Goal: Task Accomplishment & Management: Complete application form

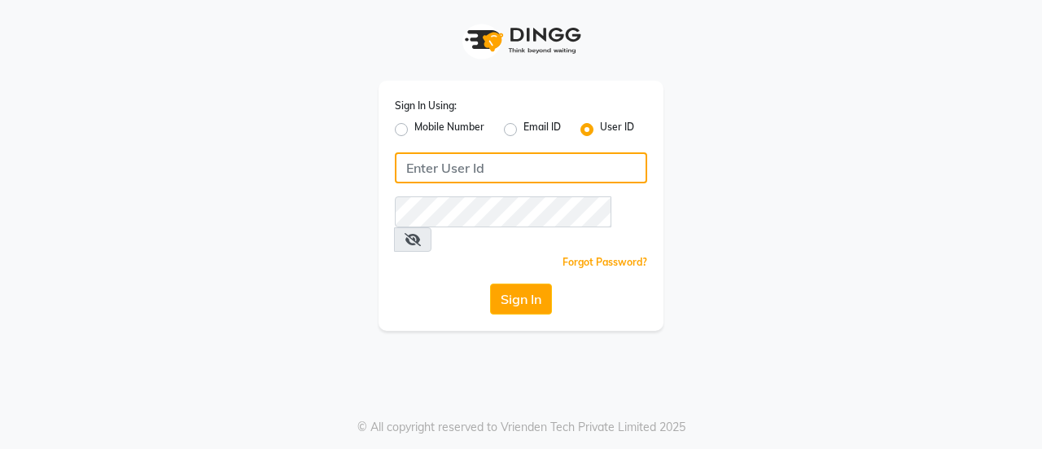
click at [475, 165] on input "Username" at bounding box center [521, 167] width 252 height 31
type input "derma123"
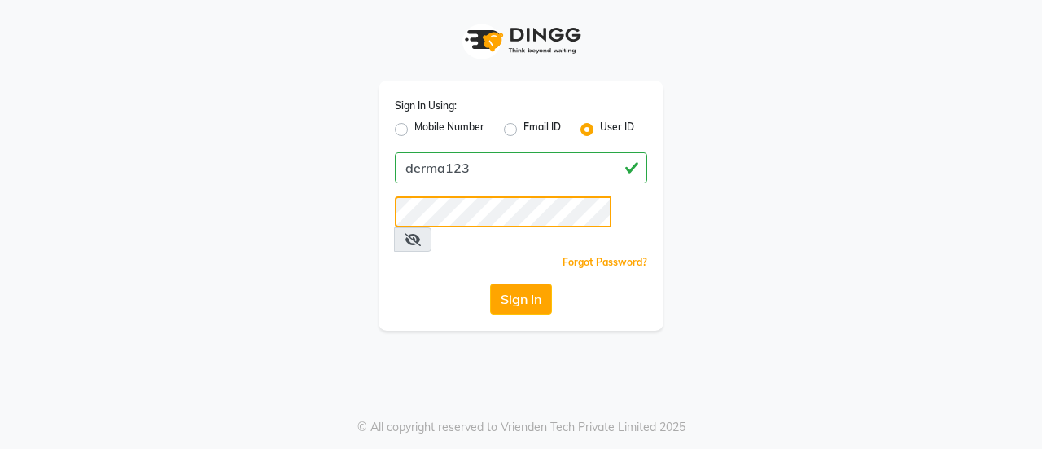
click at [490, 283] on button "Sign In" at bounding box center [521, 298] width 62 height 31
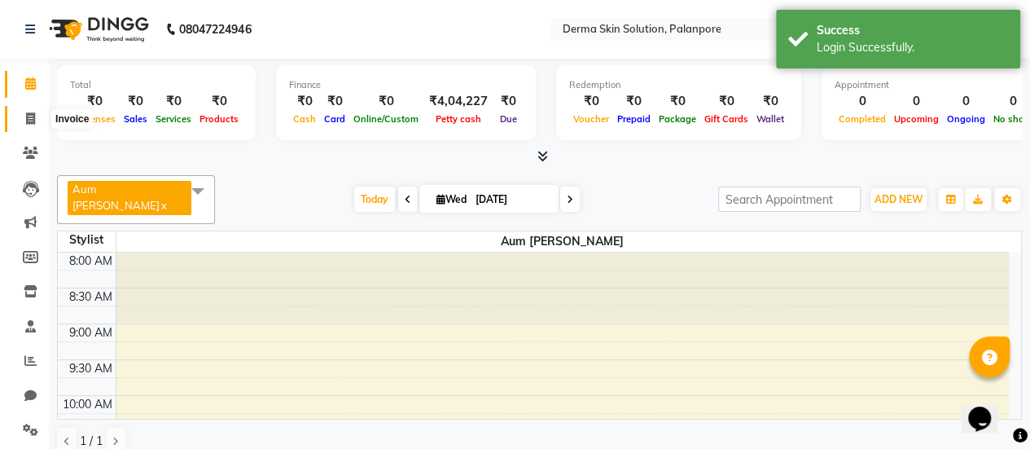
click at [32, 120] on icon at bounding box center [30, 118] width 9 height 12
select select "8167"
select select "service"
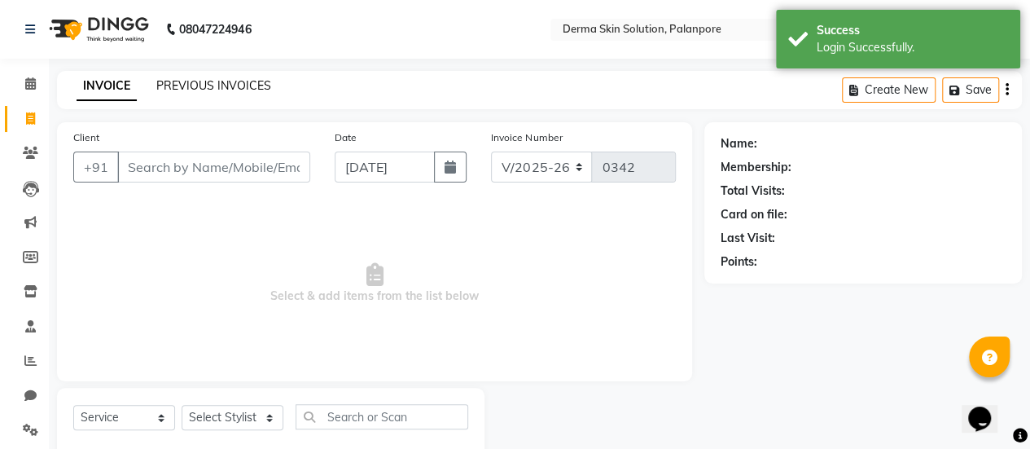
click at [192, 87] on link "PREVIOUS INVOICES" at bounding box center [213, 85] width 115 height 15
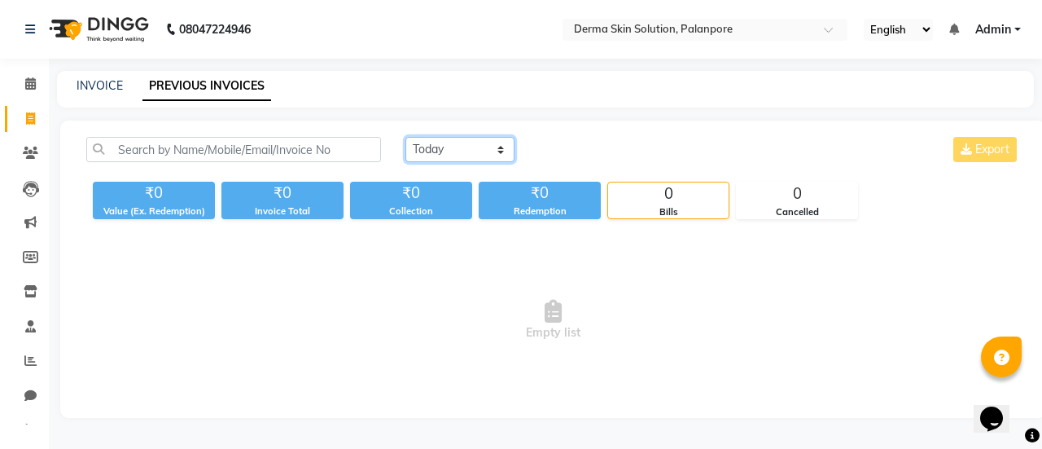
click at [461, 149] on select "Today Yesterday Custom Range" at bounding box center [459, 149] width 109 height 25
select select "yesterday"
click at [405, 137] on select "Today Yesterday Custom Range" at bounding box center [459, 149] width 109 height 25
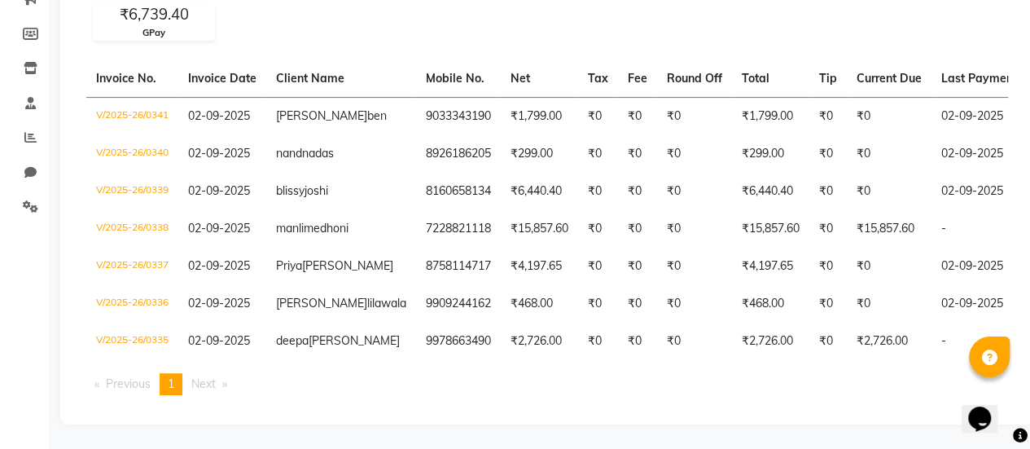
scroll to position [0, 410]
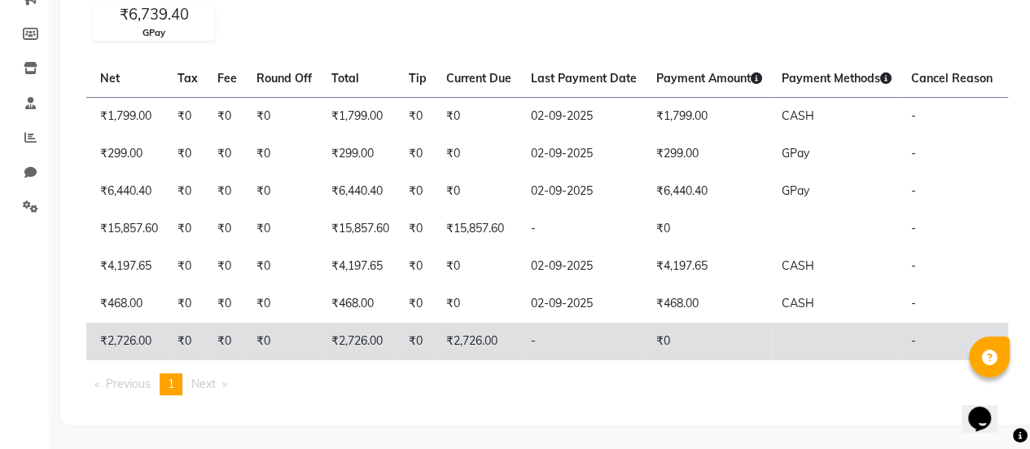
click at [521, 322] on td "-" at bounding box center [583, 340] width 125 height 37
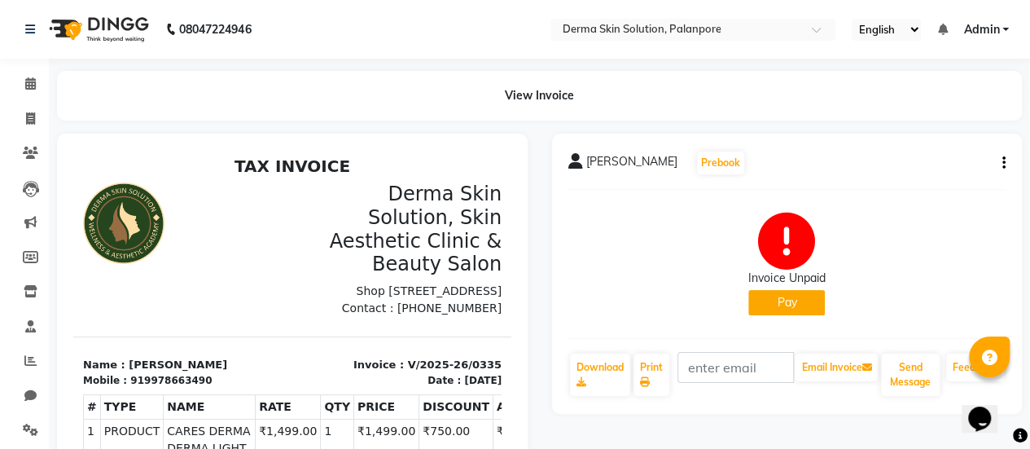
click at [1004, 164] on icon "button" at bounding box center [1003, 163] width 3 height 1
click at [641, 208] on div "Invoice Unpaid Pay" at bounding box center [787, 264] width 438 height 122
click at [31, 125] on span at bounding box center [30, 119] width 28 height 19
select select "service"
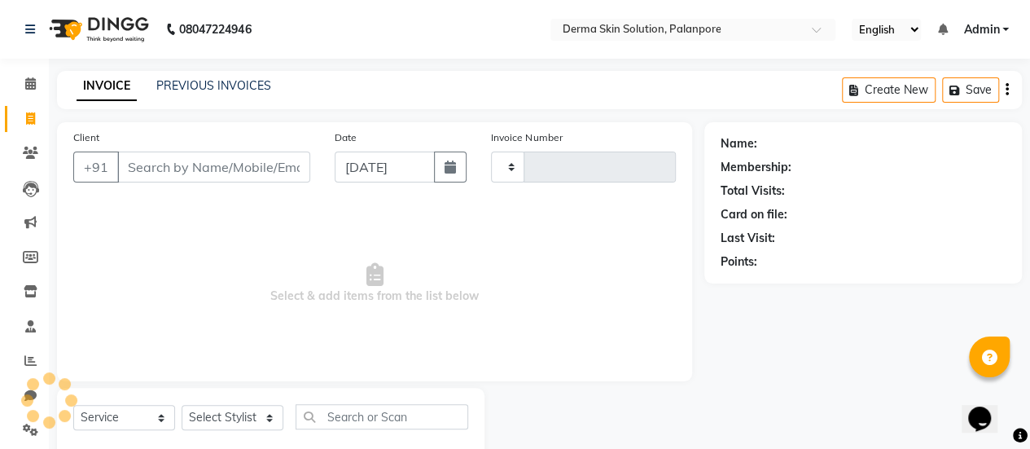
scroll to position [40, 0]
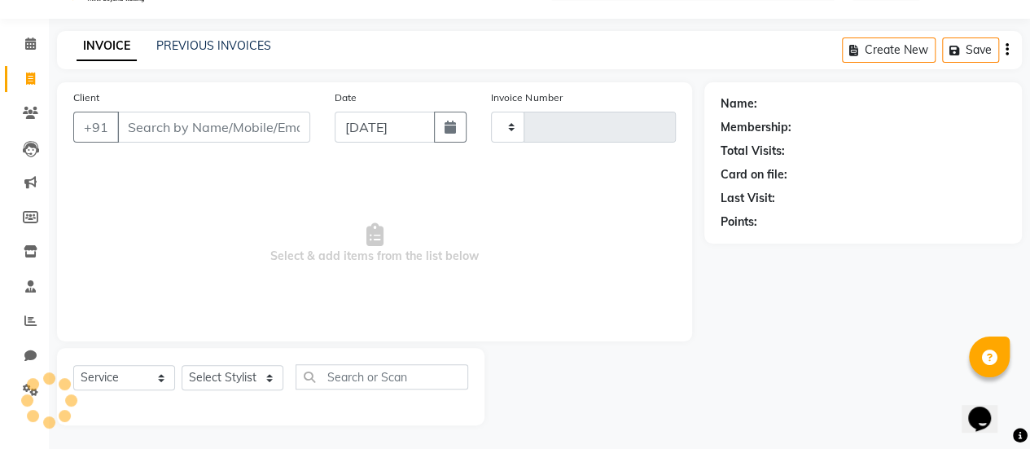
type input "0342"
select select "8167"
click at [191, 48] on link "PREVIOUS INVOICES" at bounding box center [213, 45] width 115 height 15
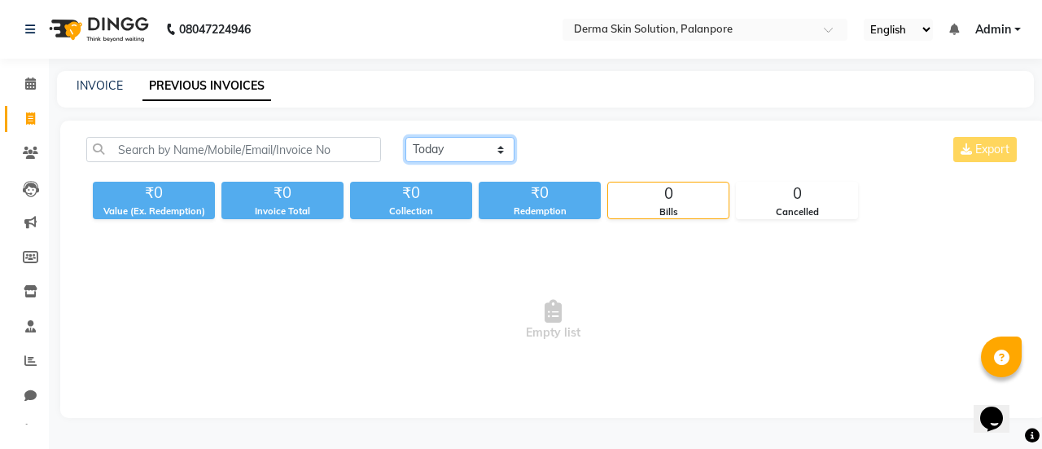
click at [420, 152] on select "Today Yesterday Custom Range" at bounding box center [459, 149] width 109 height 25
select select "yesterday"
click at [405, 137] on select "Today Yesterday Custom Range" at bounding box center [459, 149] width 109 height 25
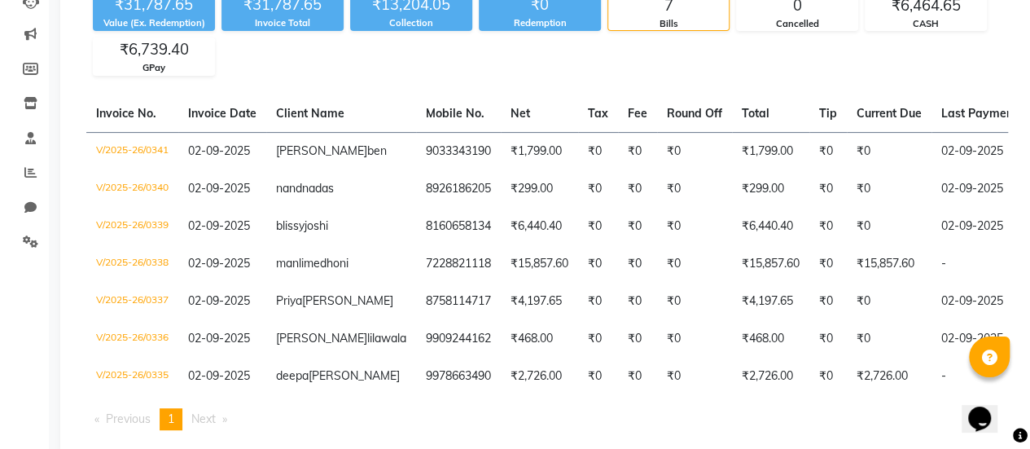
scroll to position [0, 410]
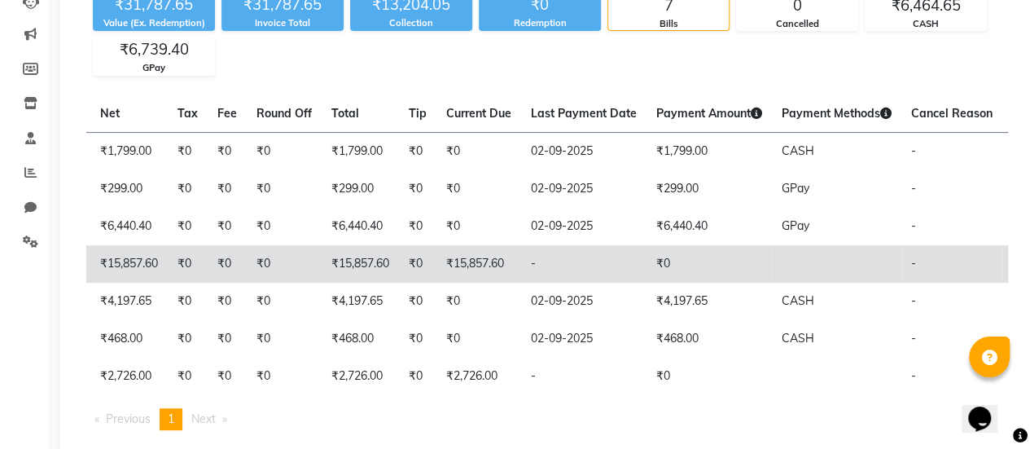
click at [436, 259] on td "₹15,857.60" at bounding box center [478, 263] width 85 height 37
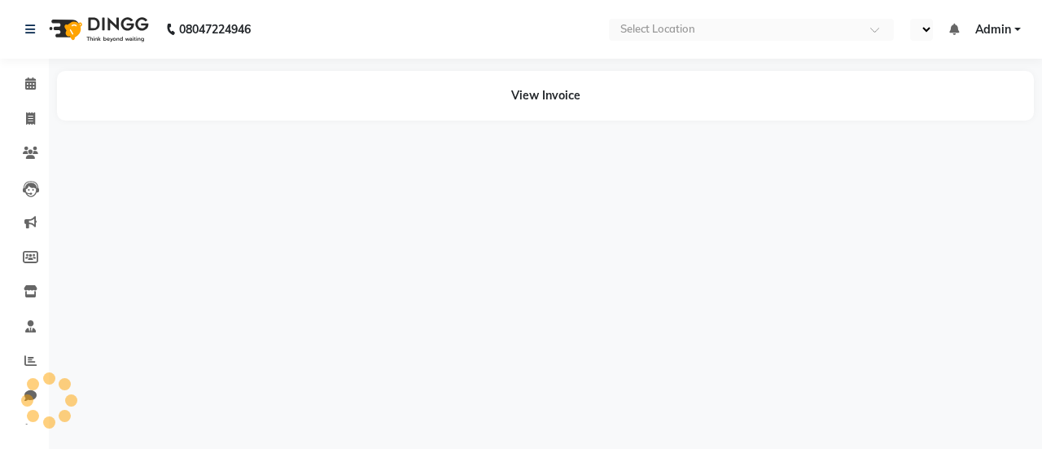
select select "en"
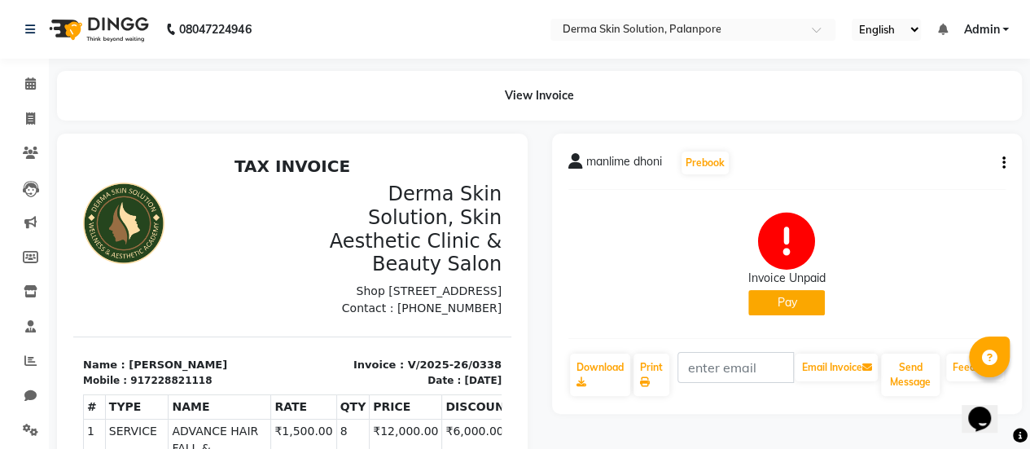
click at [772, 312] on button "Pay" at bounding box center [786, 302] width 77 height 25
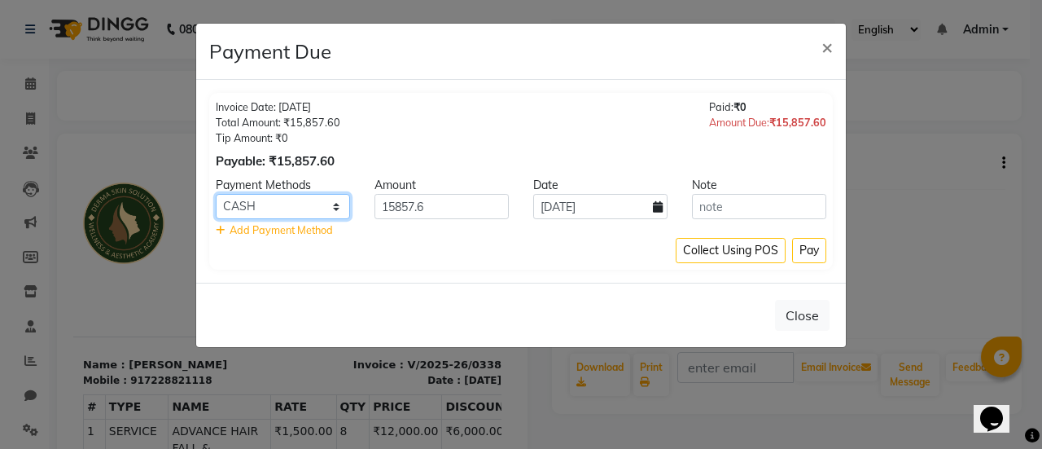
click at [309, 208] on select "CASH CARD ONLINE CUSTOM GPay PayTM PhonePe UPI NearBuy Loan BharatPay Cheque Mo…" at bounding box center [283, 206] width 134 height 25
select select "5"
click at [216, 194] on select "CASH CARD ONLINE CUSTOM GPay PayTM PhonePe UPI NearBuy Loan BharatPay Cheque Mo…" at bounding box center [283, 206] width 134 height 25
click at [816, 253] on button "Pay" at bounding box center [809, 250] width 34 height 25
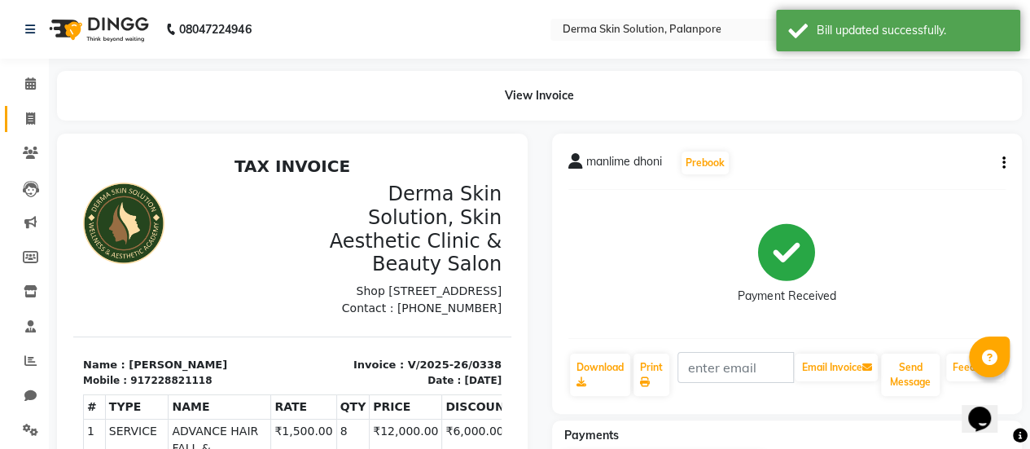
click at [40, 131] on link "Invoice" at bounding box center [24, 119] width 39 height 27
select select "service"
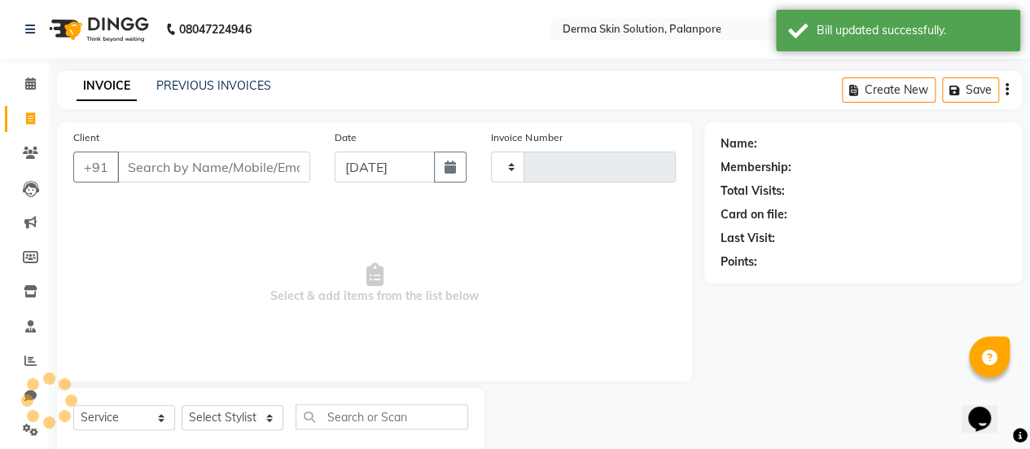
scroll to position [40, 0]
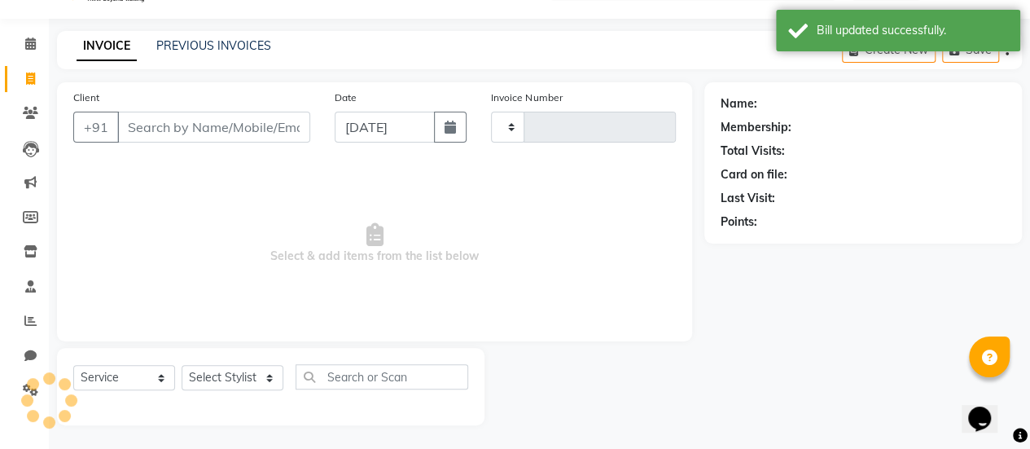
type input "0342"
select select "8167"
click at [169, 47] on link "PREVIOUS INVOICES" at bounding box center [213, 45] width 115 height 15
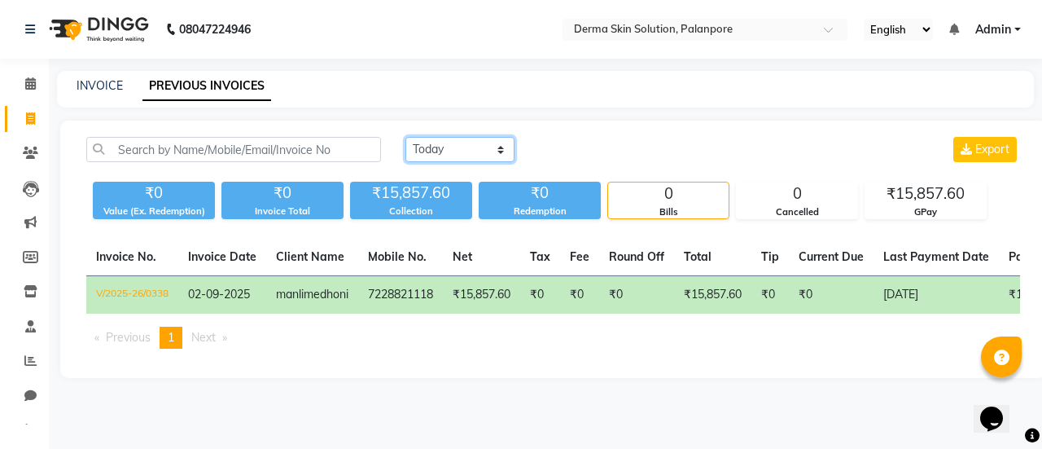
click at [472, 138] on select "Today Yesterday Custom Range" at bounding box center [459, 149] width 109 height 25
select select "yesterday"
click at [405, 137] on select "Today Yesterday Custom Range" at bounding box center [459, 149] width 109 height 25
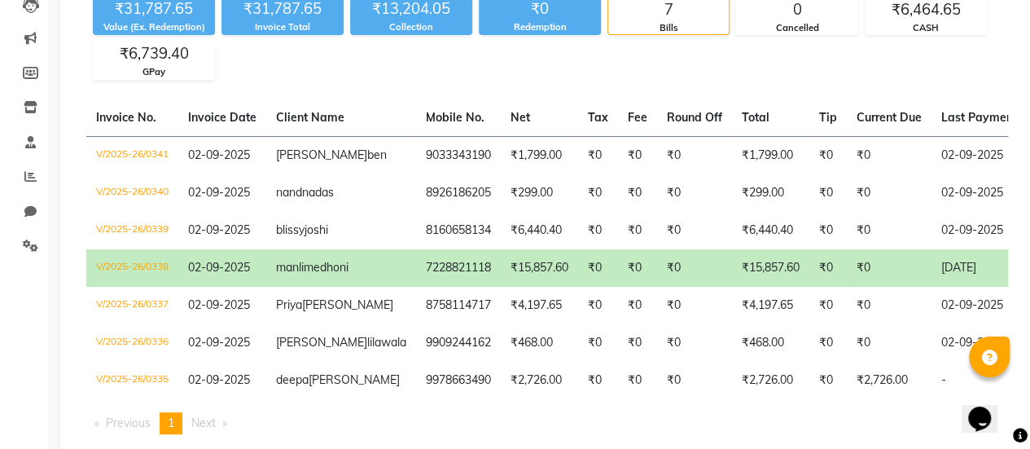
scroll to position [0, 410]
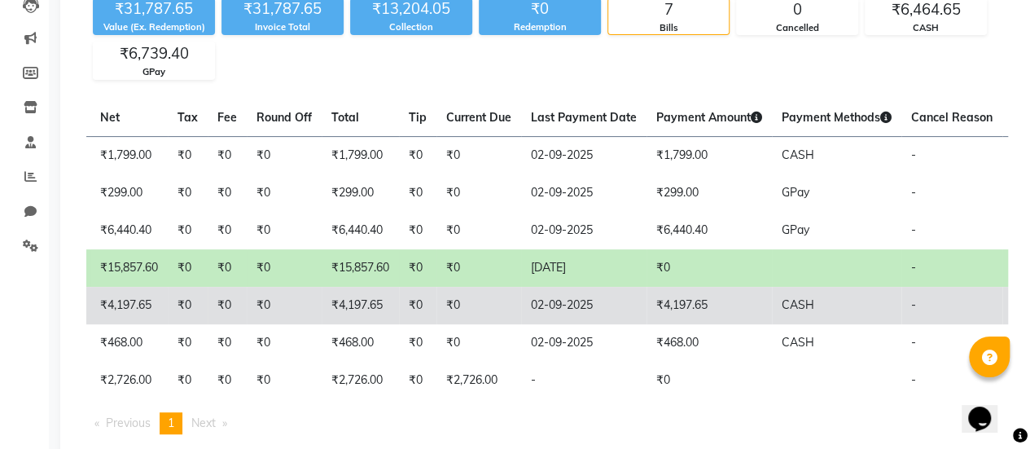
click at [564, 312] on td "02-09-2025" at bounding box center [583, 305] width 125 height 37
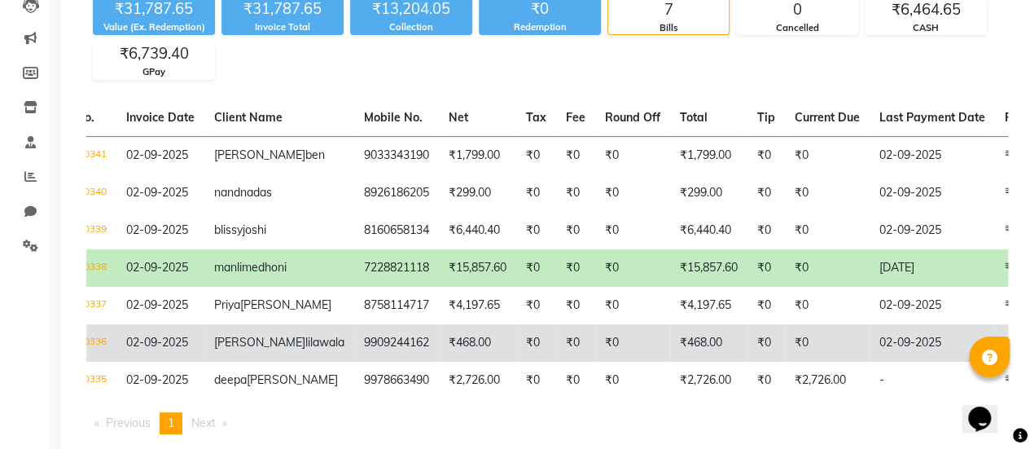
scroll to position [0, 60]
click at [597, 350] on td "₹0" at bounding box center [634, 342] width 75 height 37
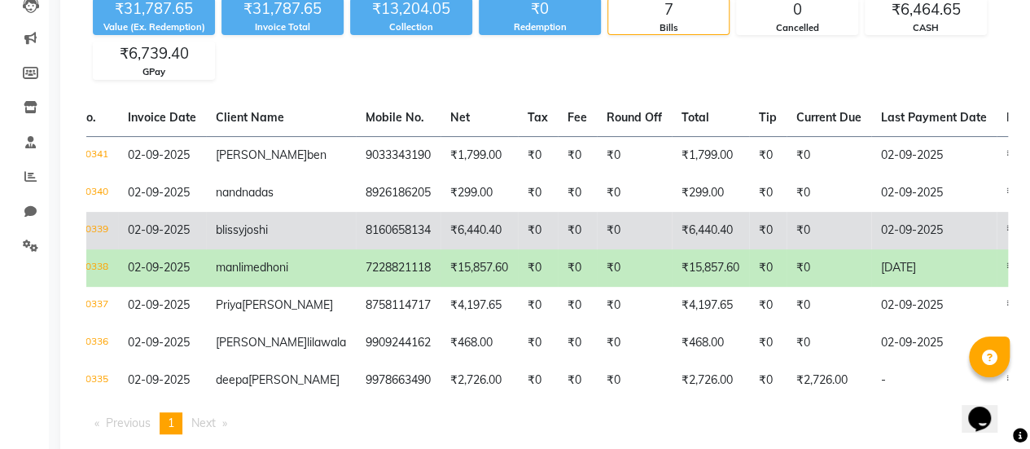
click at [440, 238] on td "₹6,440.40" at bounding box center [478, 230] width 77 height 37
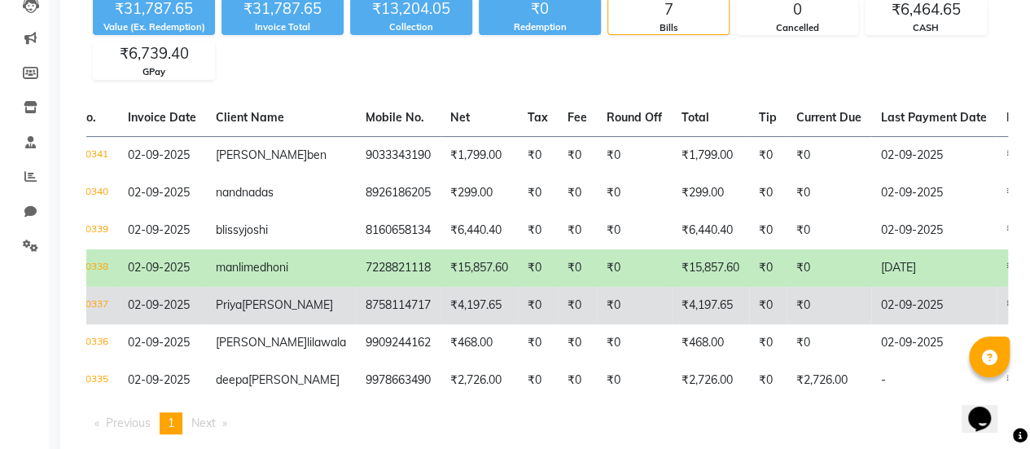
click at [440, 314] on td "₹4,197.65" at bounding box center [478, 305] width 77 height 37
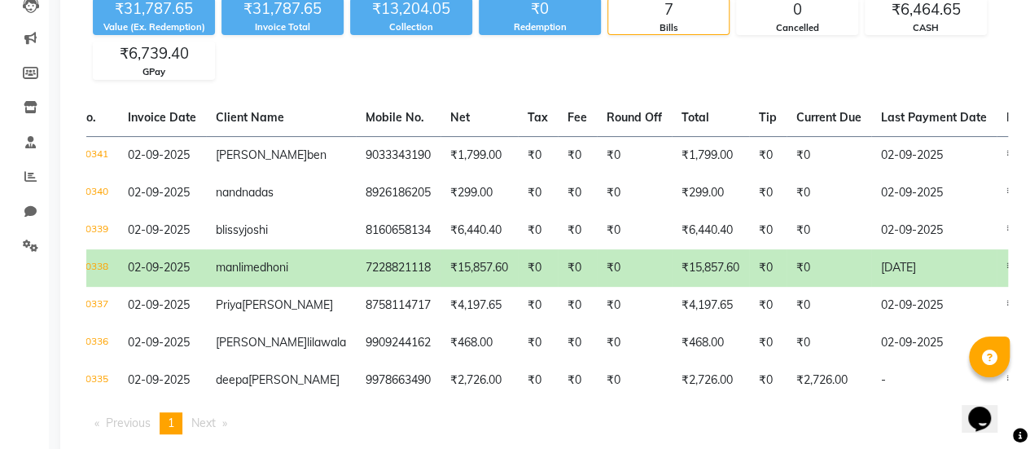
click at [356, 282] on td "7228821118" at bounding box center [398, 267] width 85 height 37
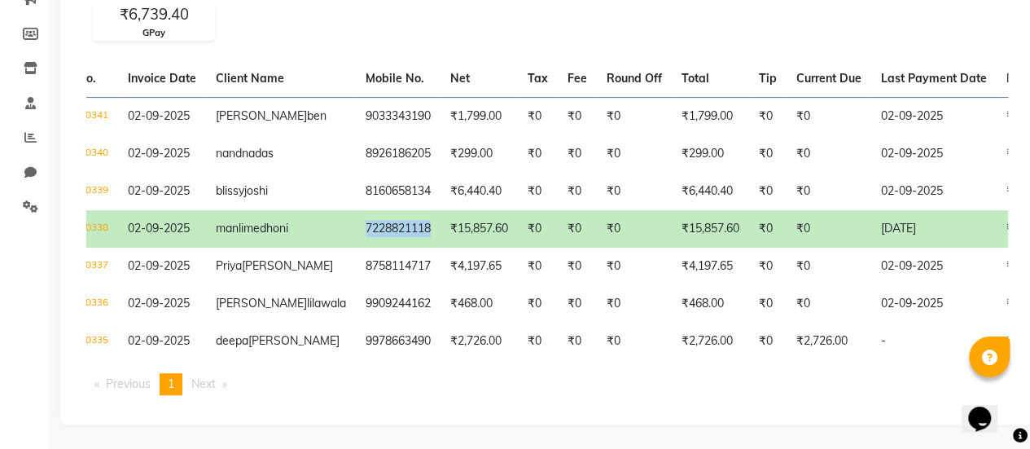
scroll to position [248, 0]
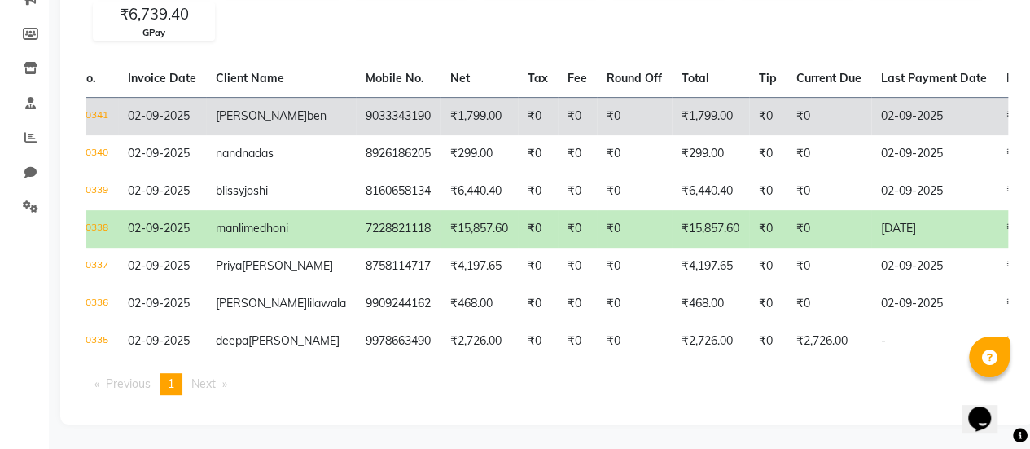
click at [440, 97] on td "₹1,799.00" at bounding box center [478, 116] width 77 height 38
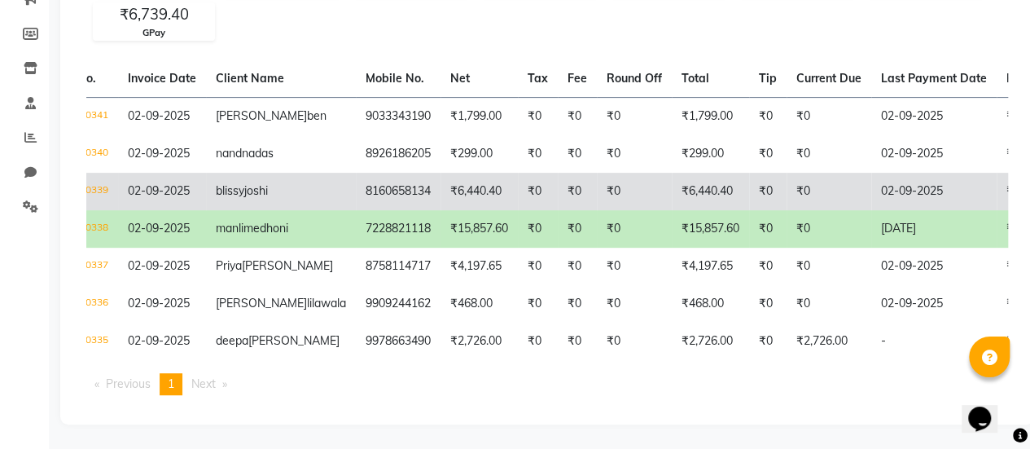
click at [291, 173] on td "blissy joshi" at bounding box center [281, 191] width 150 height 37
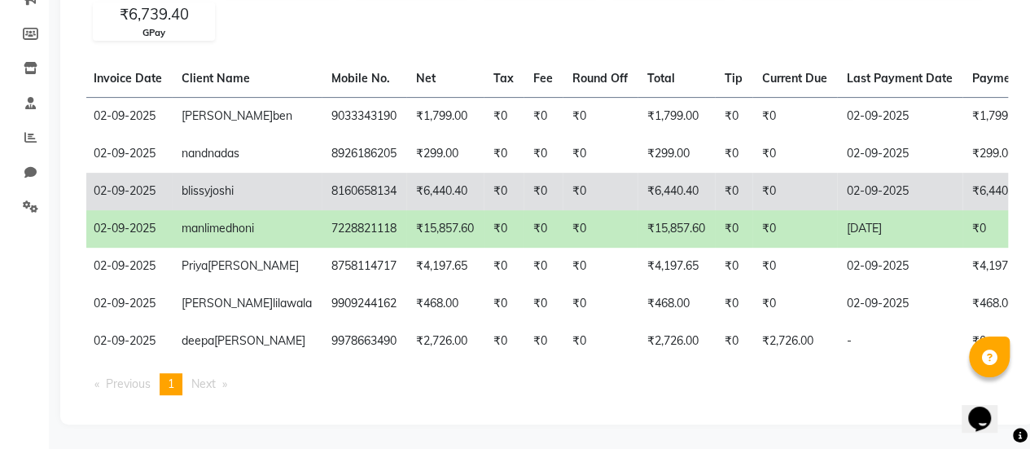
scroll to position [0, 83]
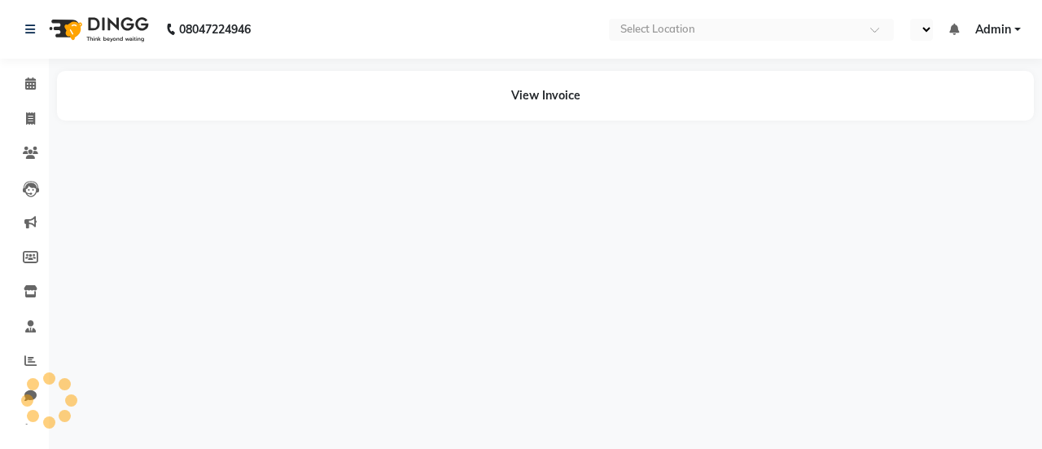
select select "en"
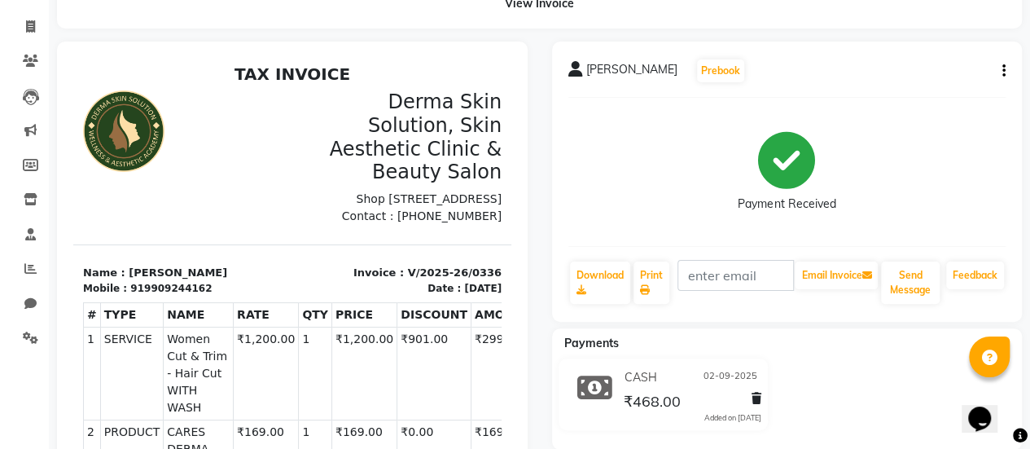
scroll to position [90, 0]
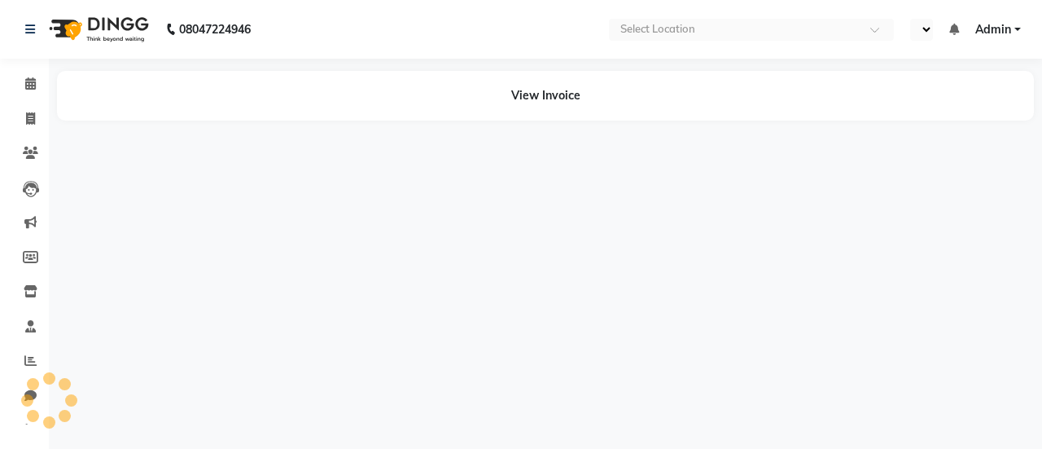
select select "en"
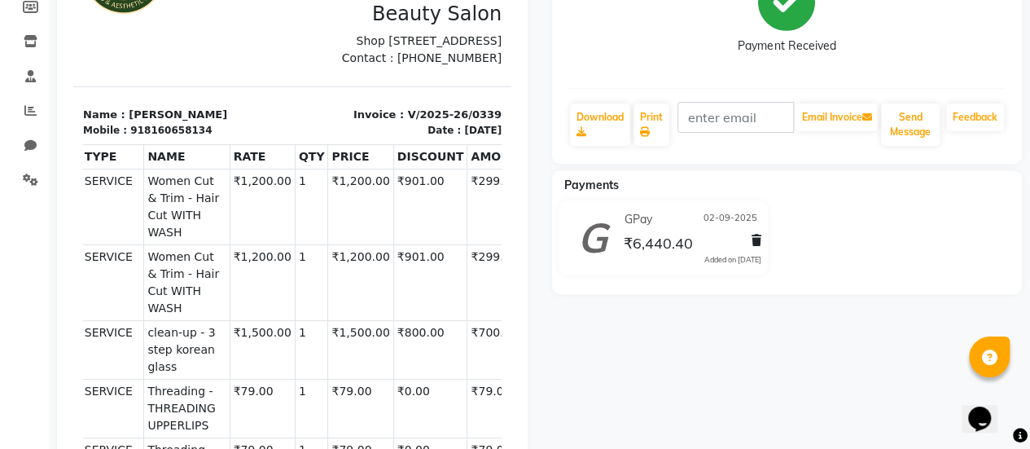
scroll to position [244, 0]
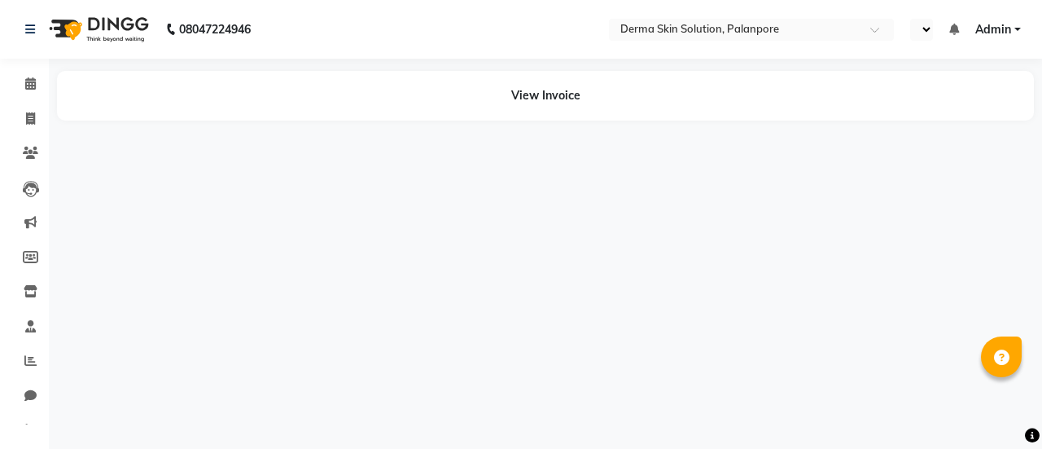
select select "en"
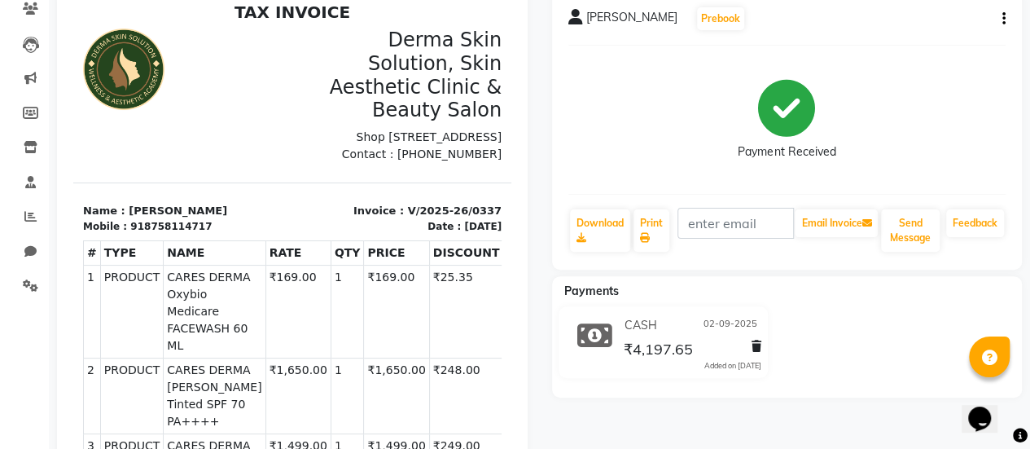
scroll to position [0, 26]
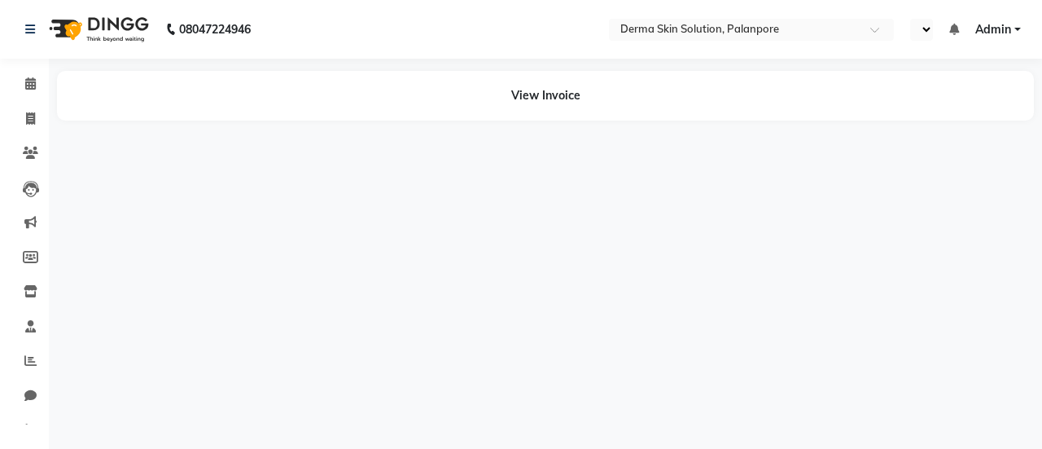
select select "en"
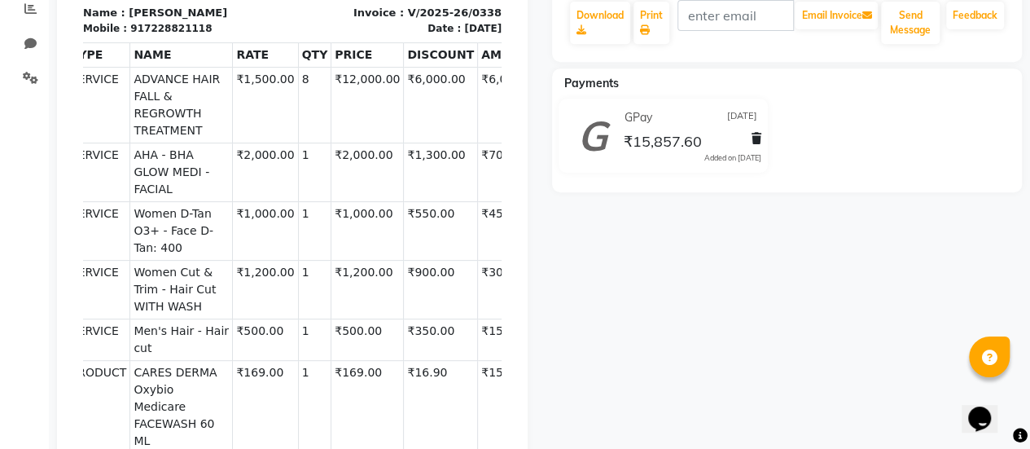
scroll to position [353, 0]
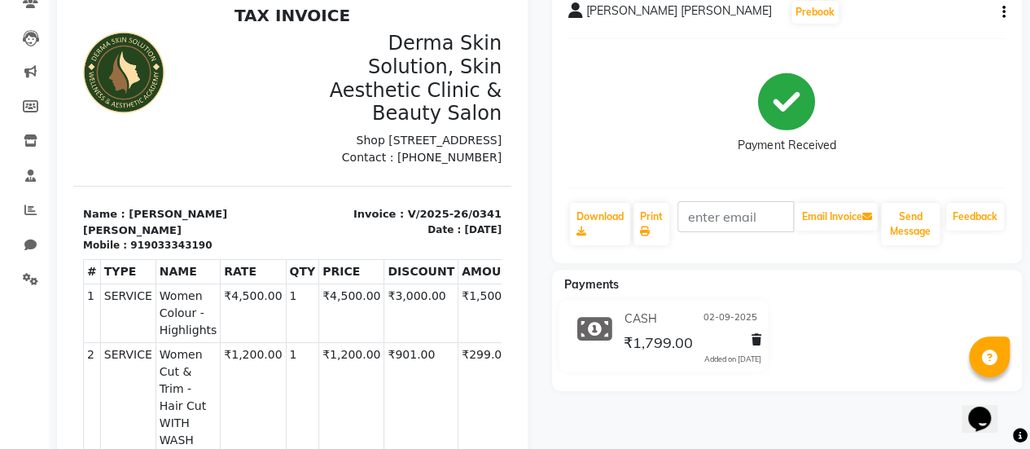
scroll to position [150, 0]
click at [1003, 20] on button "button" at bounding box center [1001, 13] width 10 height 17
click at [930, 39] on div "Edit Invoice" at bounding box center [922, 34] width 112 height 20
select select "service"
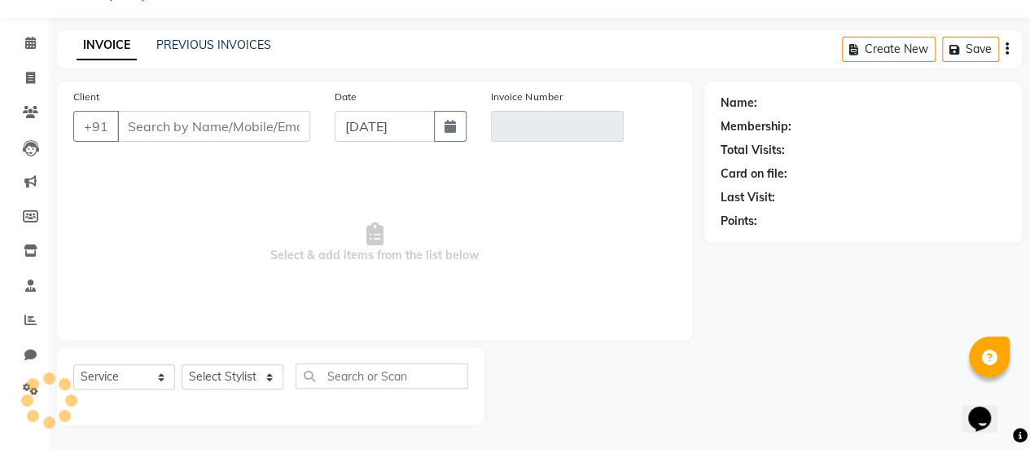
scroll to position [40, 0]
type input "9033343190"
type input "V/2025-26/0341"
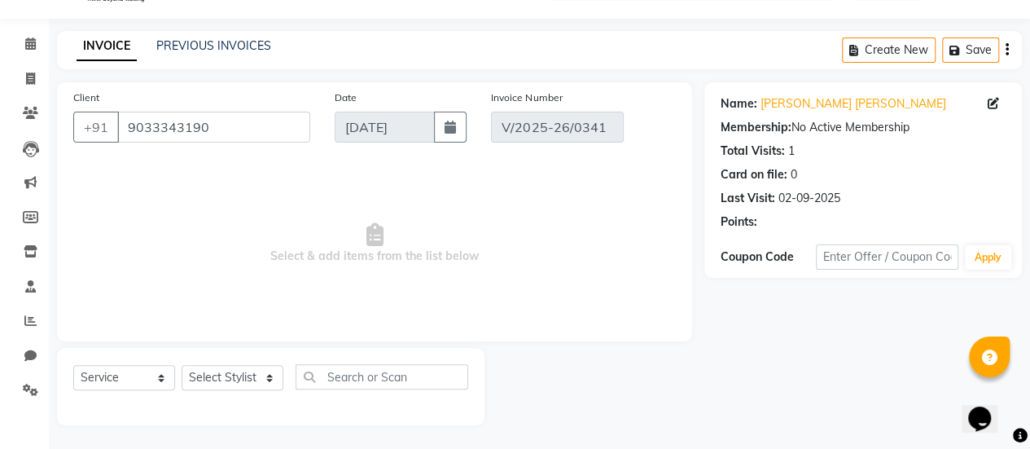
type input "02-09-2025"
select select "select"
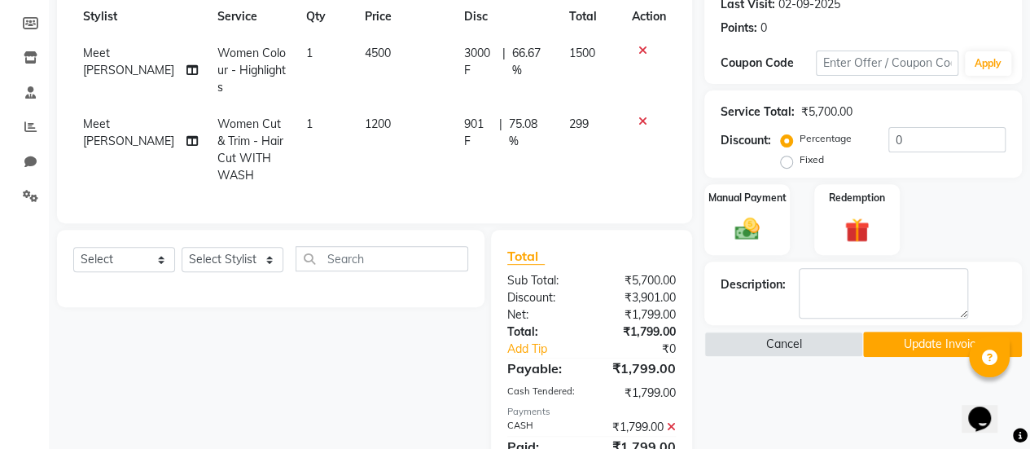
scroll to position [233, 0]
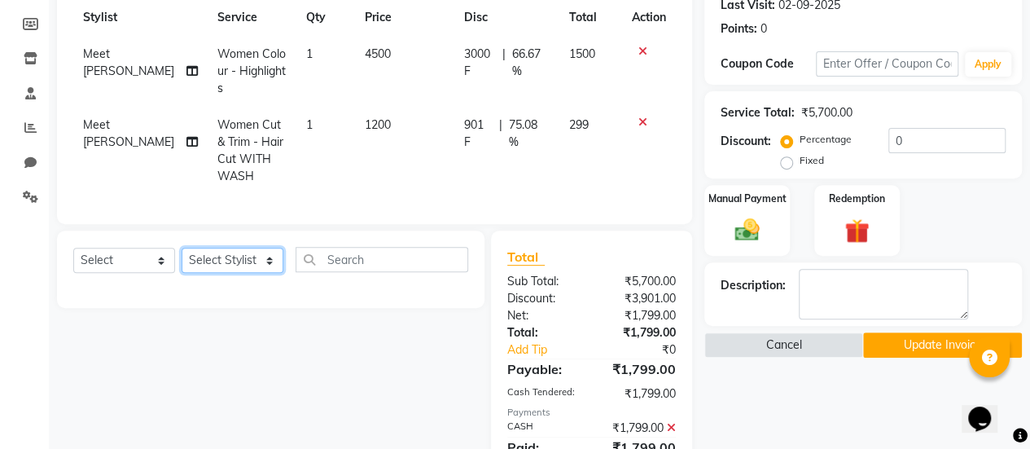
click at [252, 261] on select "Select Stylist Aum [PERSON_NAME] [PERSON_NAME] [PERSON_NAME] [PERSON_NAME] Meet…" at bounding box center [233, 260] width 102 height 25
select select "77002"
click at [182, 259] on select "Select Stylist Aum [PERSON_NAME] [PERSON_NAME] [PERSON_NAME] [PERSON_NAME] Meet…" at bounding box center [233, 260] width 102 height 25
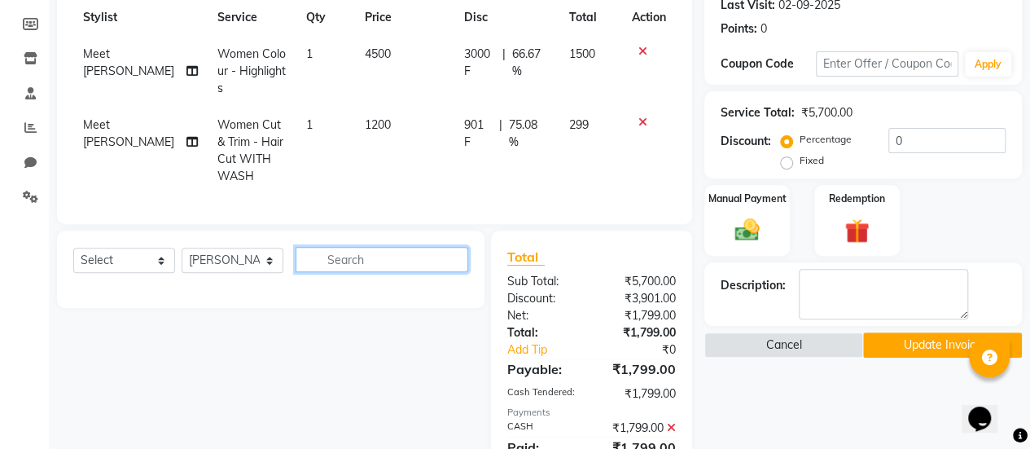
drag, startPoint x: 306, startPoint y: 265, endPoint x: 316, endPoint y: 265, distance: 9.8
click at [316, 265] on input "text" at bounding box center [382, 259] width 173 height 25
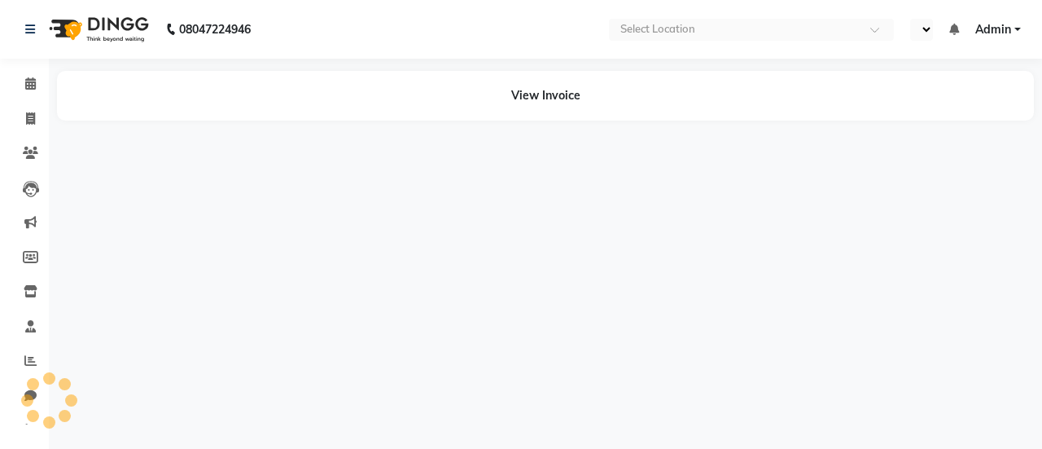
select select "en"
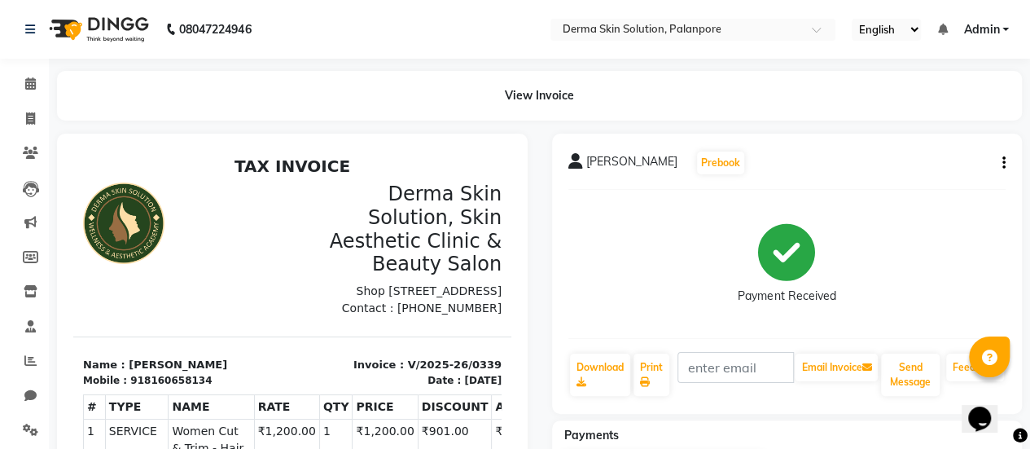
click at [1001, 164] on div "[PERSON_NAME] Prebook Payment Received Download Print Email Invoice Send Messag…" at bounding box center [787, 274] width 471 height 280
click at [1001, 164] on button "button" at bounding box center [1001, 163] width 10 height 17
click at [941, 187] on div "Edit Invoice" at bounding box center [922, 183] width 112 height 20
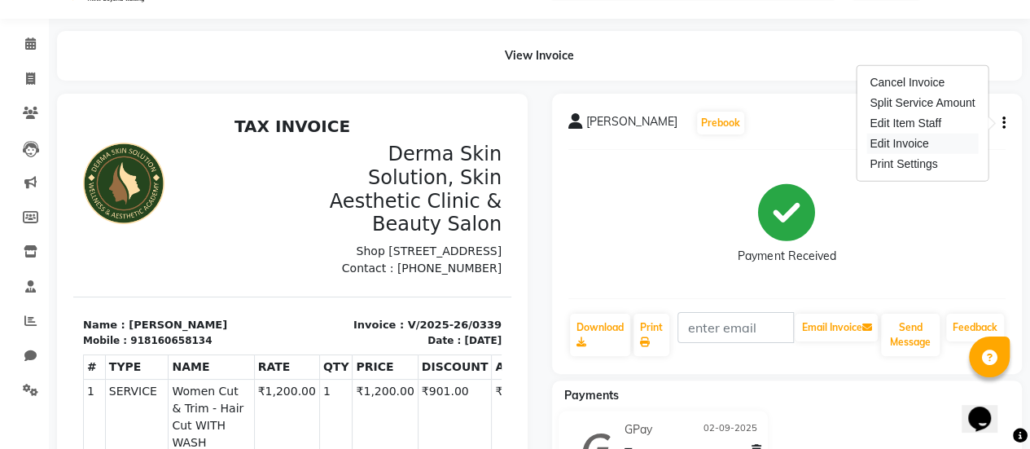
select select "service"
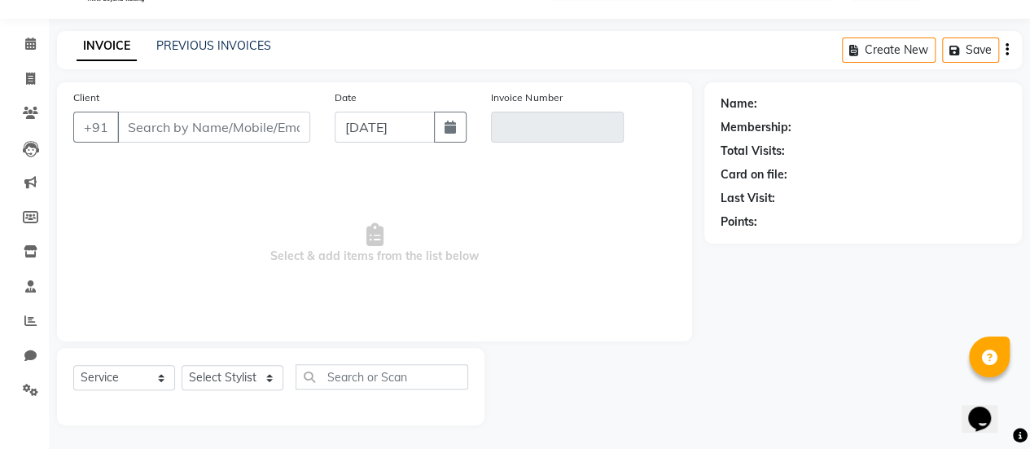
type input "8160658134"
type input "V/2025-26/0339"
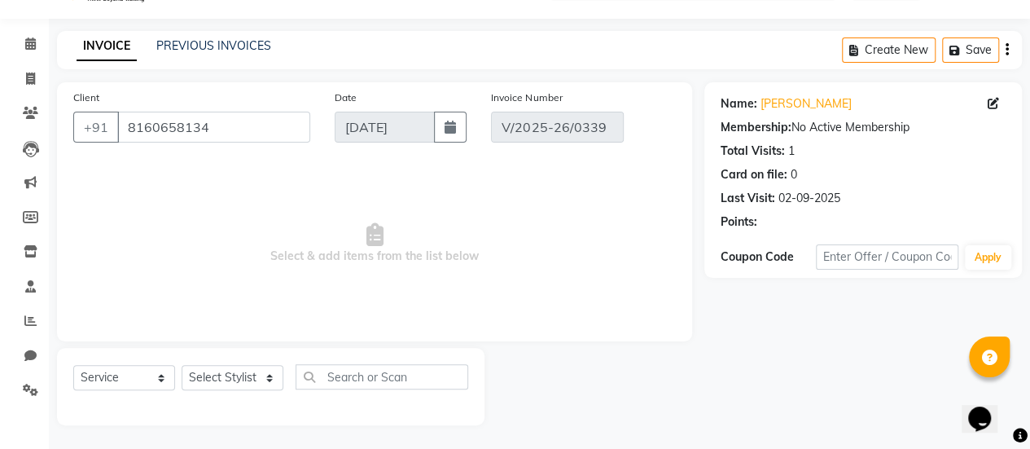
type input "02-09-2025"
select select "select"
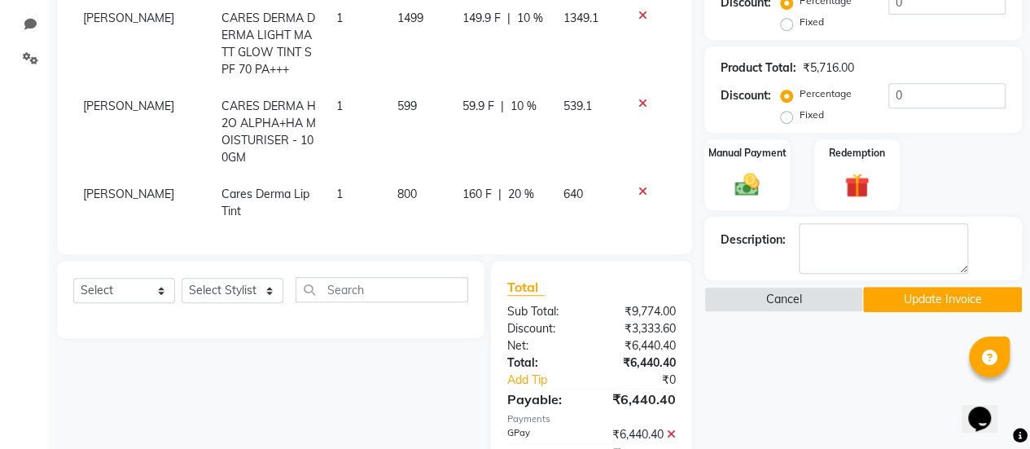
scroll to position [372, 0]
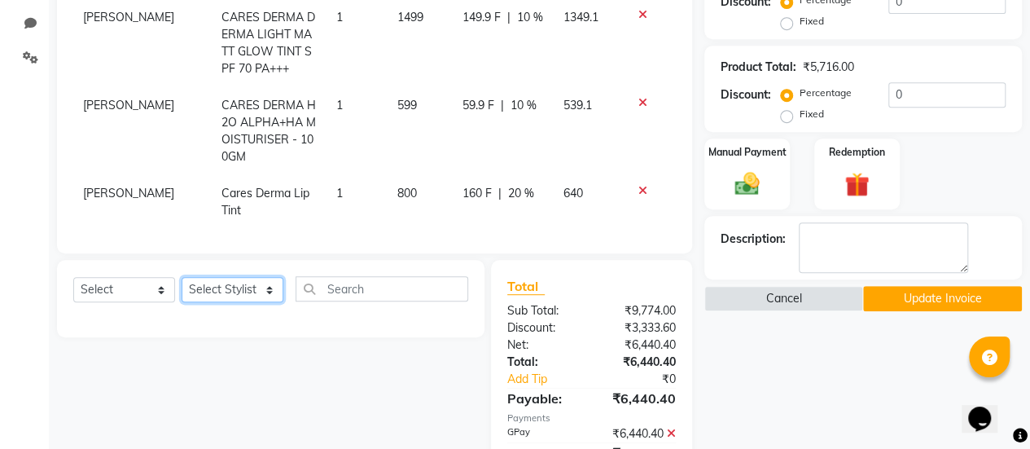
click at [230, 287] on select "Select Stylist Aum [PERSON_NAME] [PERSON_NAME] [PERSON_NAME] [PERSON_NAME] Meet…" at bounding box center [233, 289] width 102 height 25
select select "77002"
click at [182, 277] on select "Select Stylist Aum [PERSON_NAME] [PERSON_NAME] [PERSON_NAME] [PERSON_NAME] Meet…" at bounding box center [233, 289] width 102 height 25
click at [151, 287] on select "Select Service Product Membership Package Voucher Prepaid Gift Card" at bounding box center [124, 289] width 102 height 25
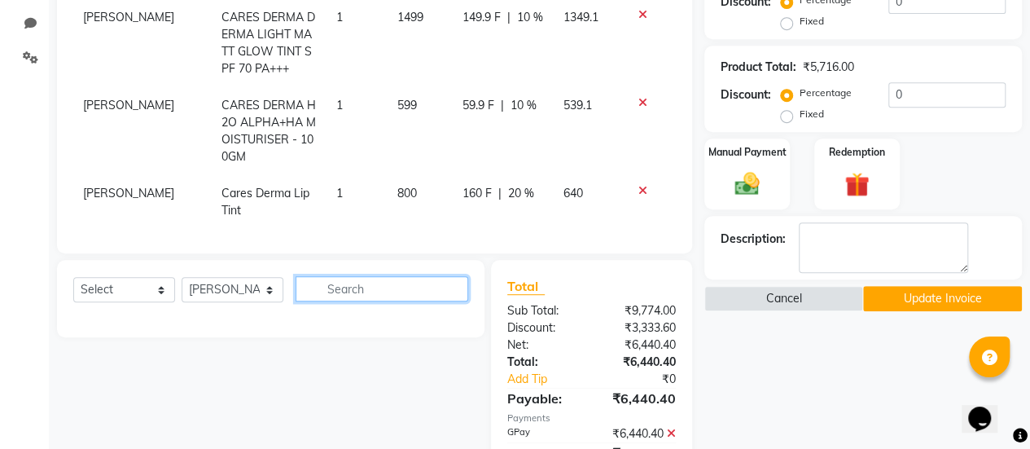
click at [314, 283] on input "text" at bounding box center [382, 288] width 173 height 25
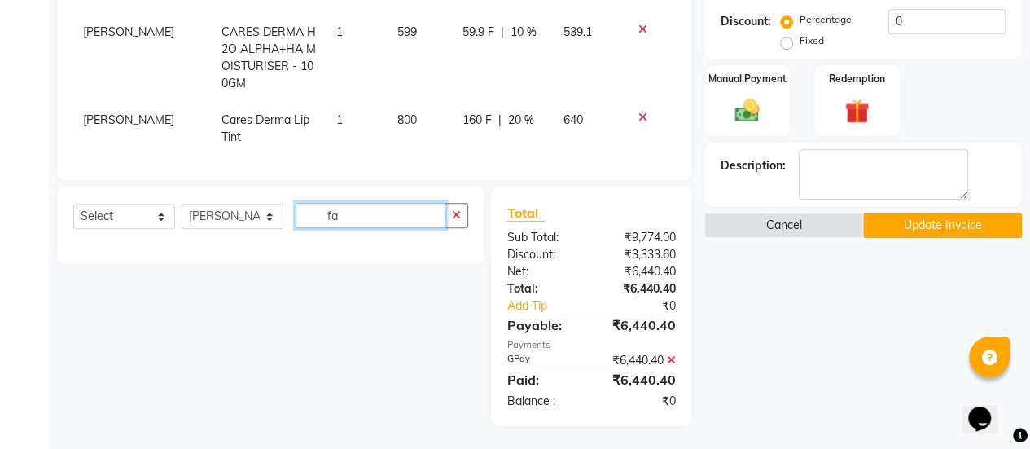
type input "f"
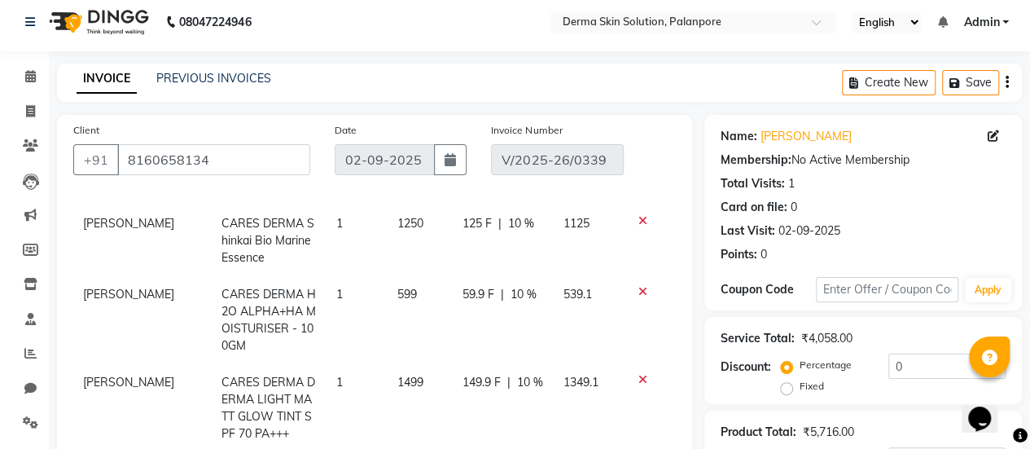
scroll to position [0, 0]
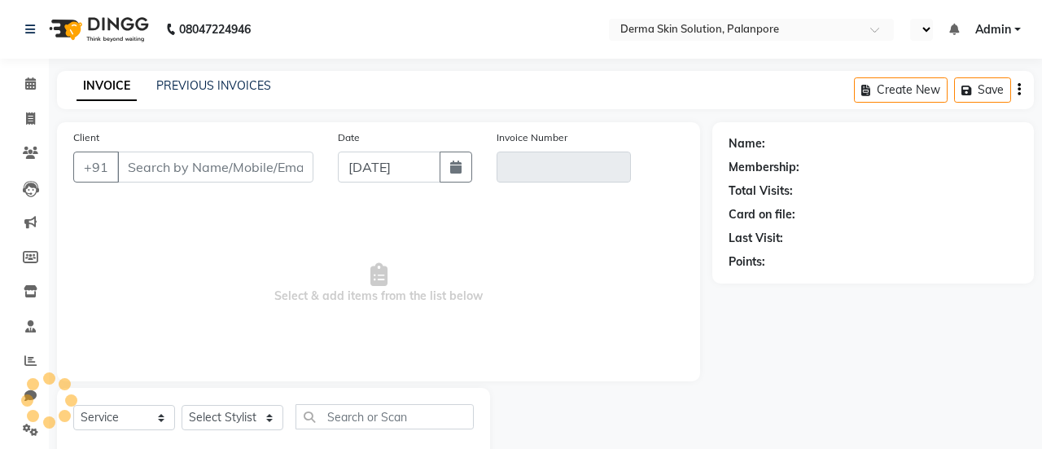
select select "service"
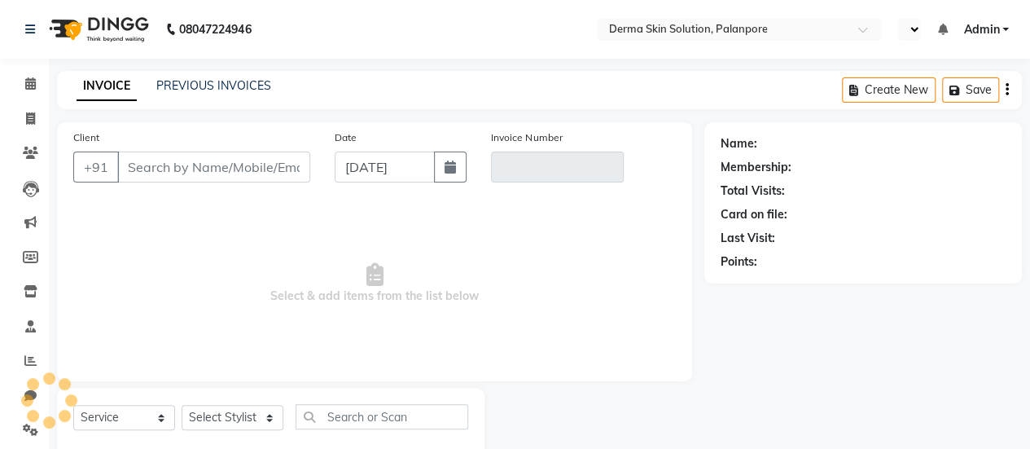
select select "en"
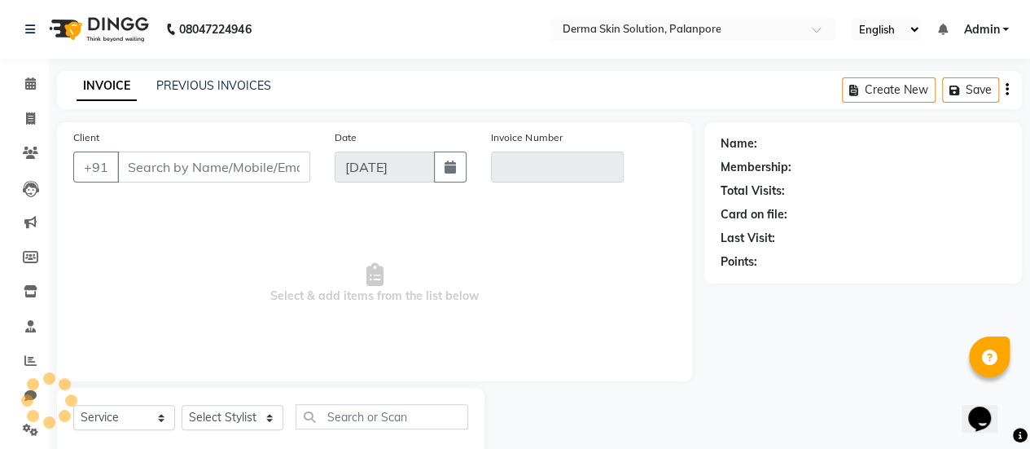
type input "8160658134"
type input "V/2025-26/0339"
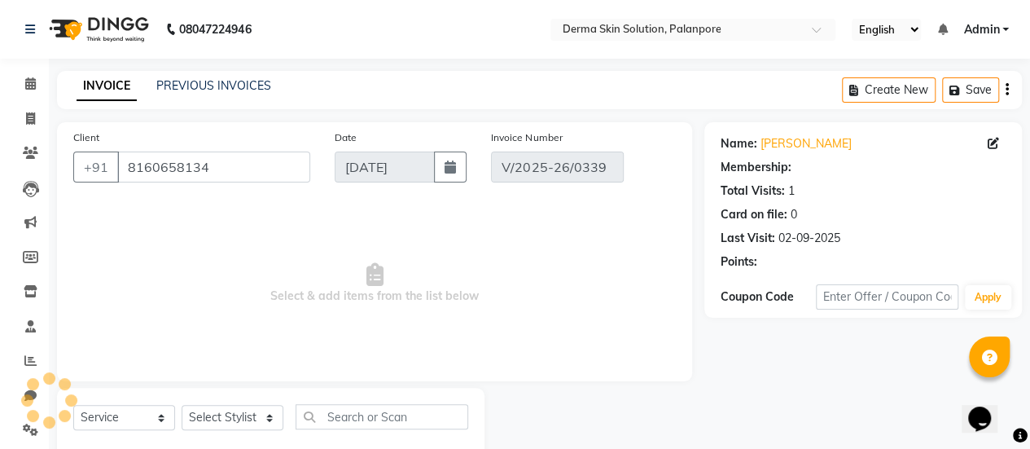
type input "02-09-2025"
select select "select"
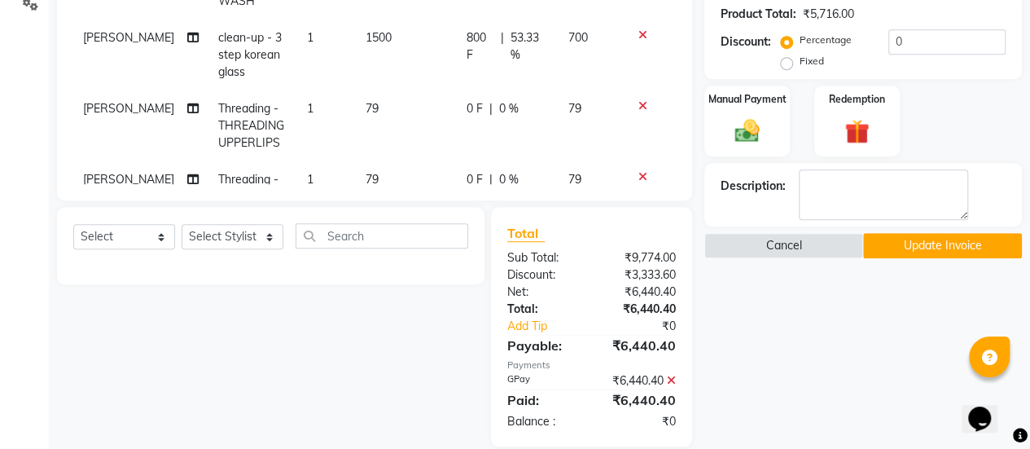
scroll to position [445, 0]
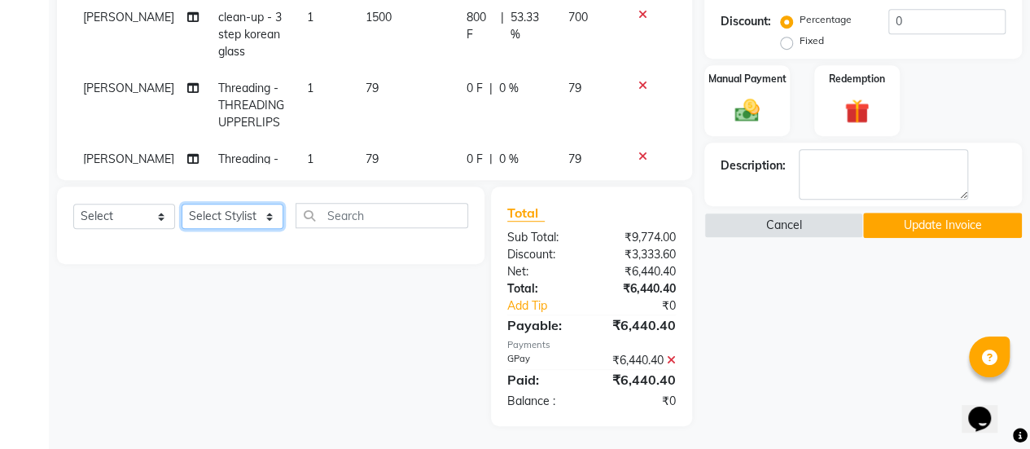
drag, startPoint x: 251, startPoint y: 216, endPoint x: 231, endPoint y: 186, distance: 35.2
click at [231, 186] on div "Select Service Product Membership Package Voucher Prepaid Gift Card Select Styl…" at bounding box center [270, 224] width 427 height 77
select select "77002"
click at [182, 204] on select "Select Stylist Aum [PERSON_NAME] [PERSON_NAME] [PERSON_NAME] [PERSON_NAME] Meet…" at bounding box center [233, 216] width 102 height 25
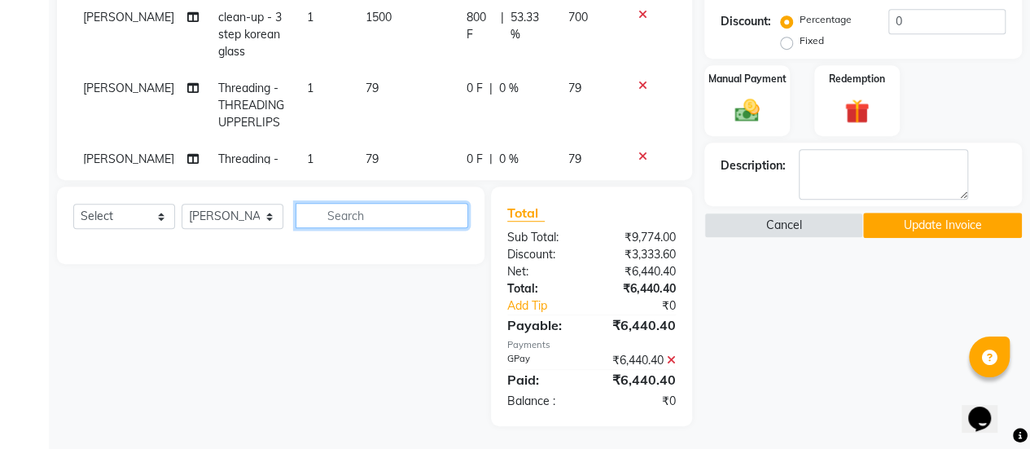
click at [391, 210] on input "text" at bounding box center [382, 215] width 173 height 25
click at [357, 346] on div "Select Service Product Membership Package Voucher Prepaid Gift Card Select Styl…" at bounding box center [265, 305] width 440 height 239
click at [410, 219] on input "face wax" at bounding box center [371, 215] width 150 height 25
type input "f"
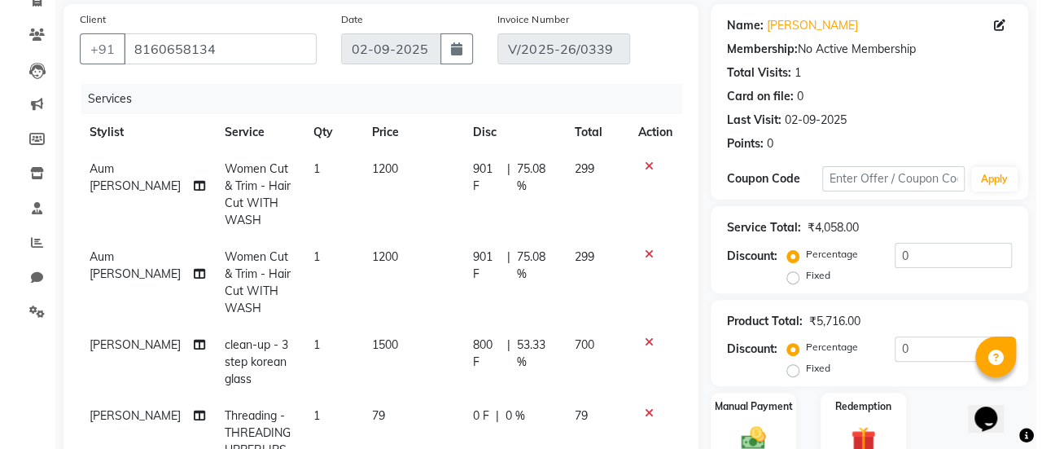
scroll to position [0, 0]
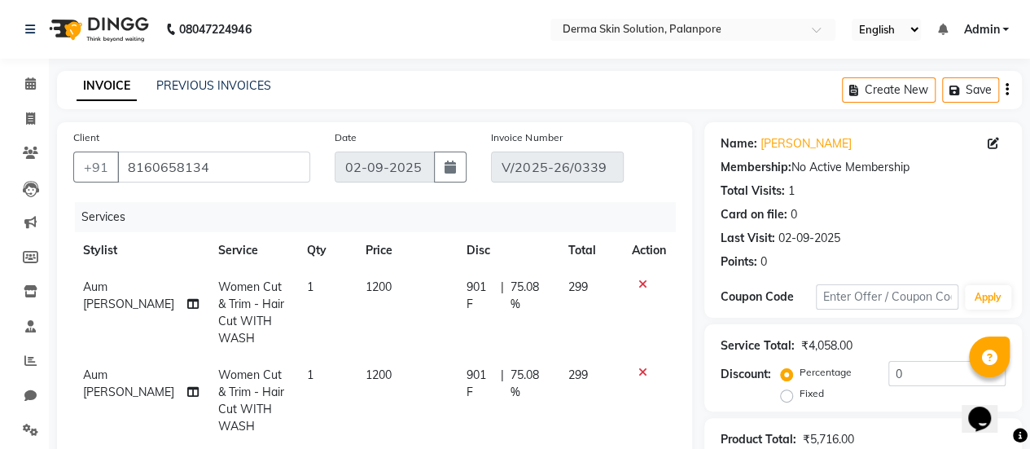
click at [103, 85] on link "INVOICE" at bounding box center [107, 86] width 60 height 29
click at [197, 95] on div "INVOICE PREVIOUS INVOICES Create New Save" at bounding box center [539, 90] width 965 height 38
click at [202, 86] on link "PREVIOUS INVOICES" at bounding box center [213, 85] width 115 height 15
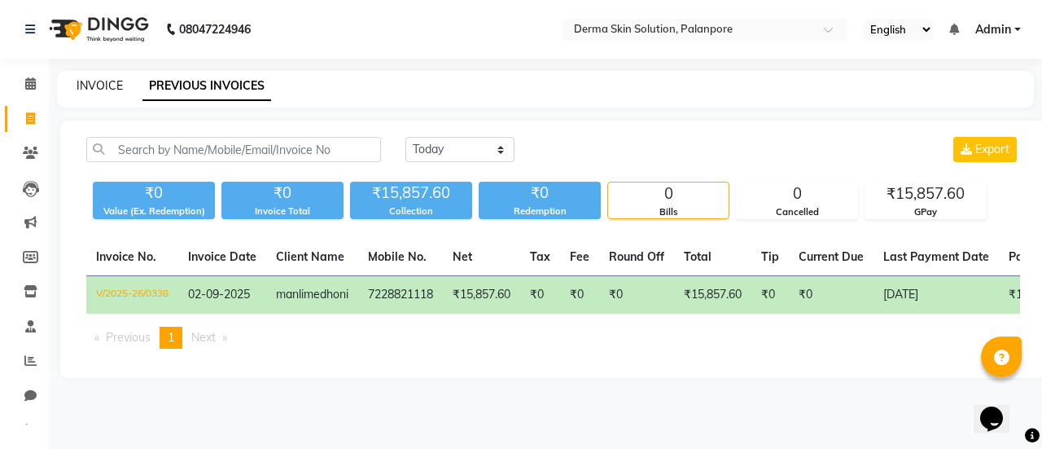
click at [93, 85] on link "INVOICE" at bounding box center [100, 85] width 46 height 15
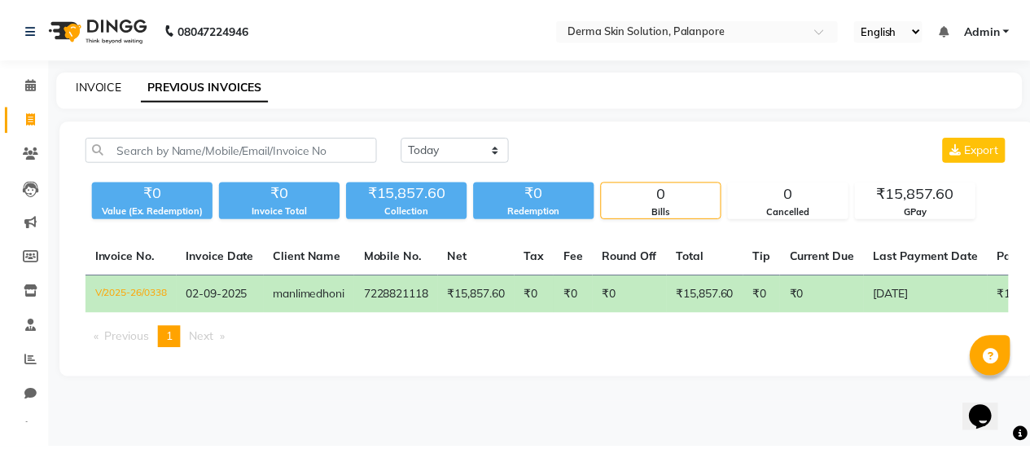
scroll to position [40, 0]
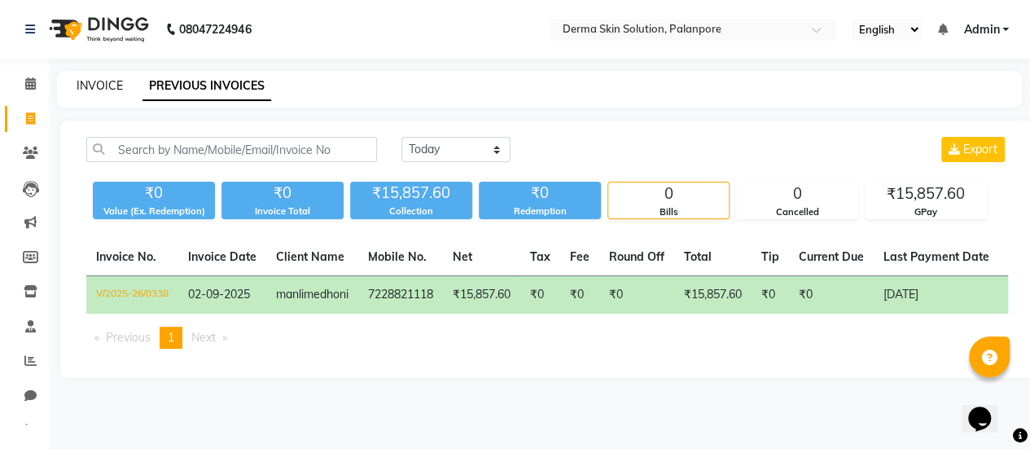
select select "service"
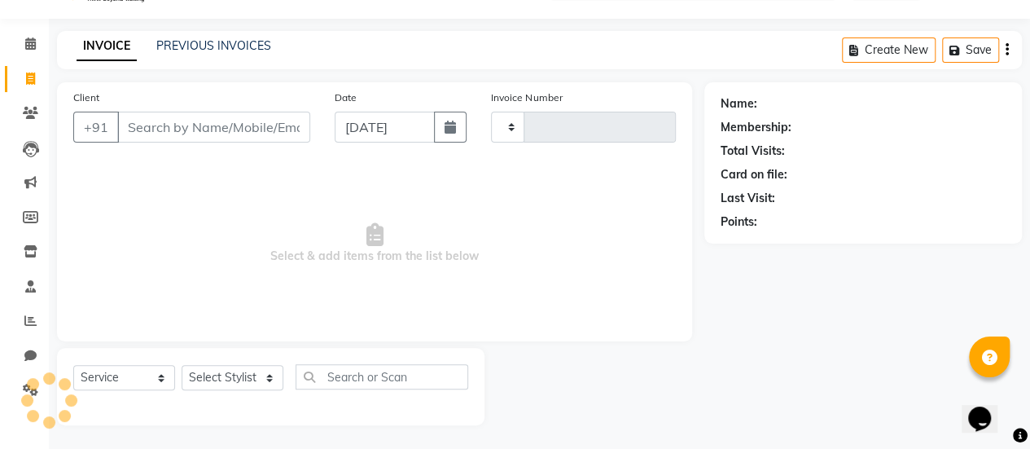
type input "0342"
select select "8167"
click at [168, 123] on input "Client" at bounding box center [213, 127] width 193 height 31
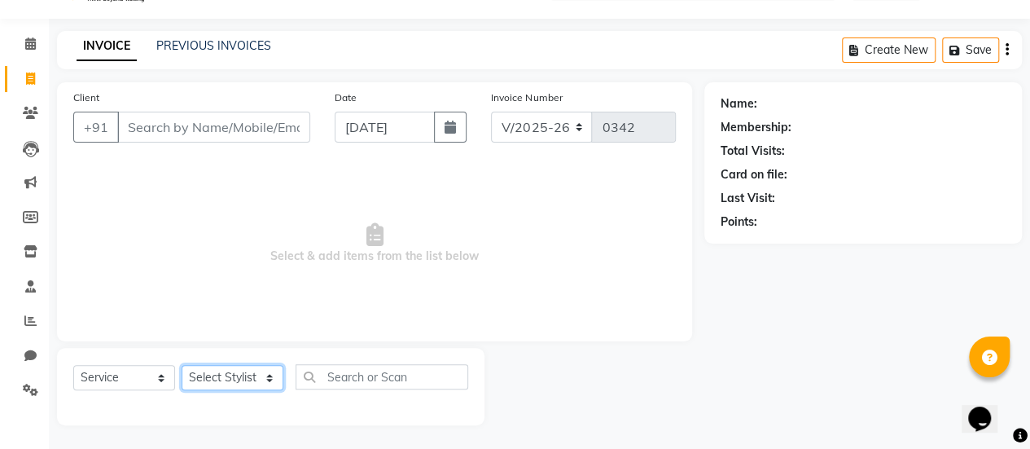
click at [225, 375] on select "Select Stylist Aum [PERSON_NAME] [PERSON_NAME] [PERSON_NAME] [PERSON_NAME] Meet…" at bounding box center [233, 377] width 102 height 25
select select "77002"
click at [182, 365] on select "Select Stylist Aum [PERSON_NAME] [PERSON_NAME] [PERSON_NAME] [PERSON_NAME] Meet…" at bounding box center [233, 377] width 102 height 25
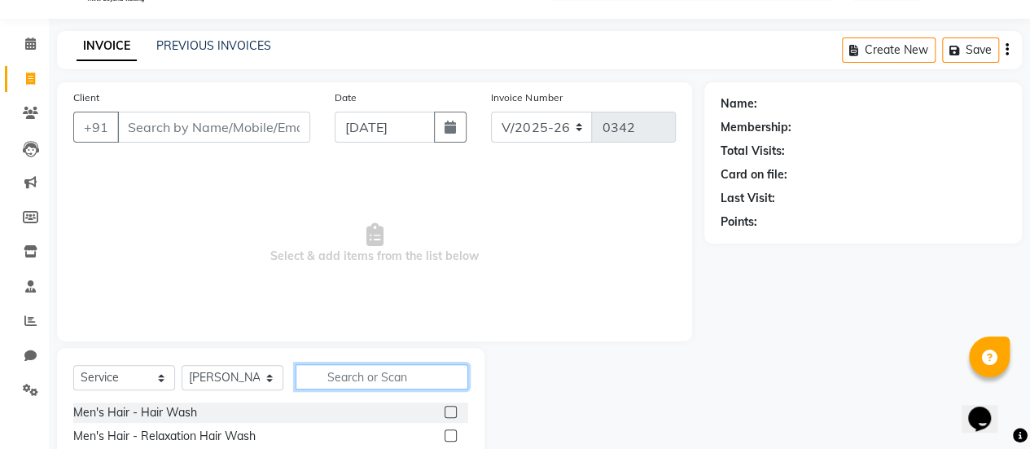
click at [373, 382] on input "text" at bounding box center [382, 376] width 173 height 25
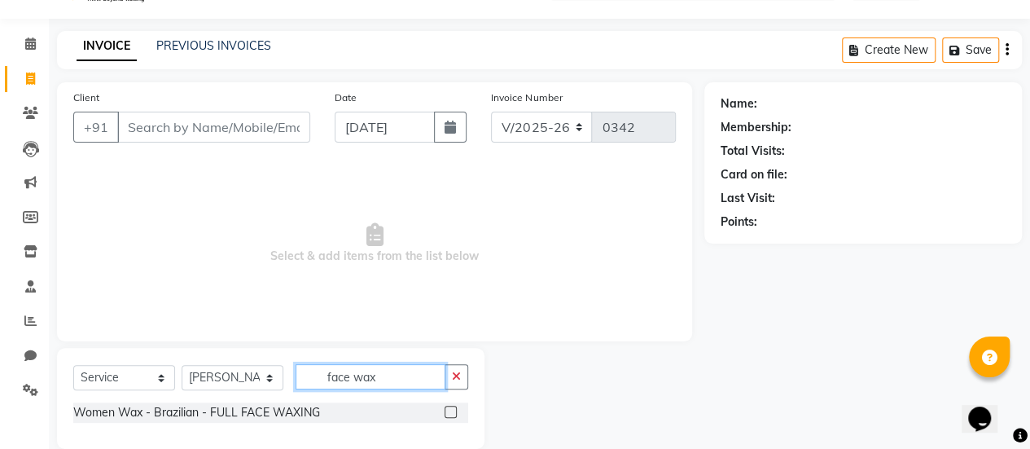
type input "face wax"
click at [451, 410] on label at bounding box center [451, 411] width 12 height 12
click at [451, 410] on input "checkbox" at bounding box center [450, 412] width 11 height 11
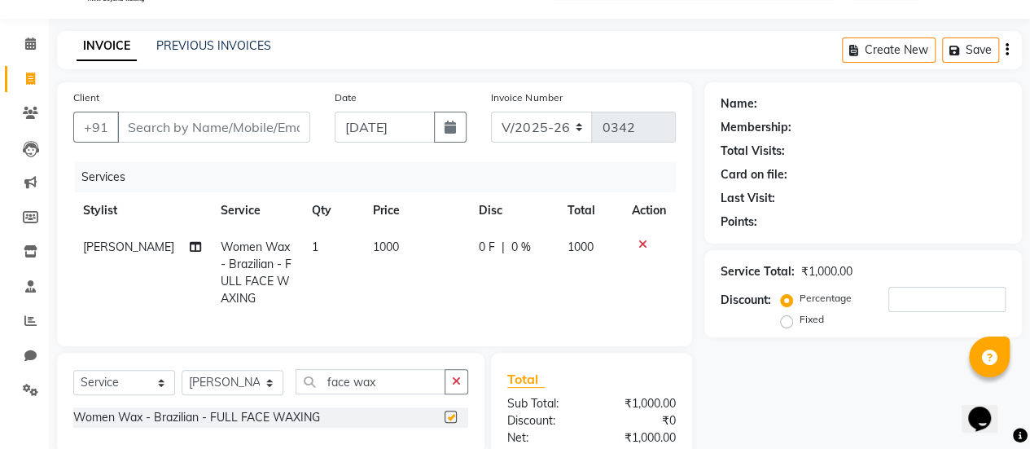
checkbox input "false"
click at [513, 246] on span "0 %" at bounding box center [521, 247] width 20 height 17
select select "77002"
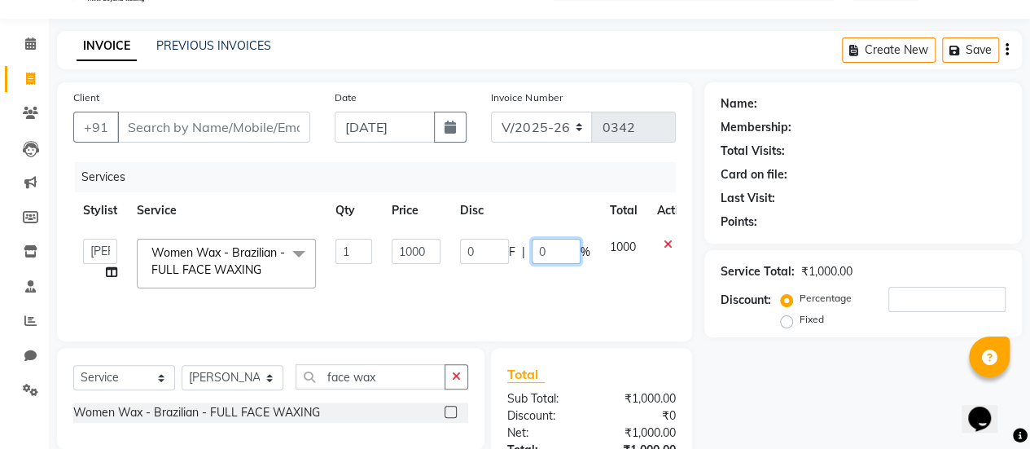
click at [555, 251] on input "0" at bounding box center [556, 251] width 49 height 25
type input "050"
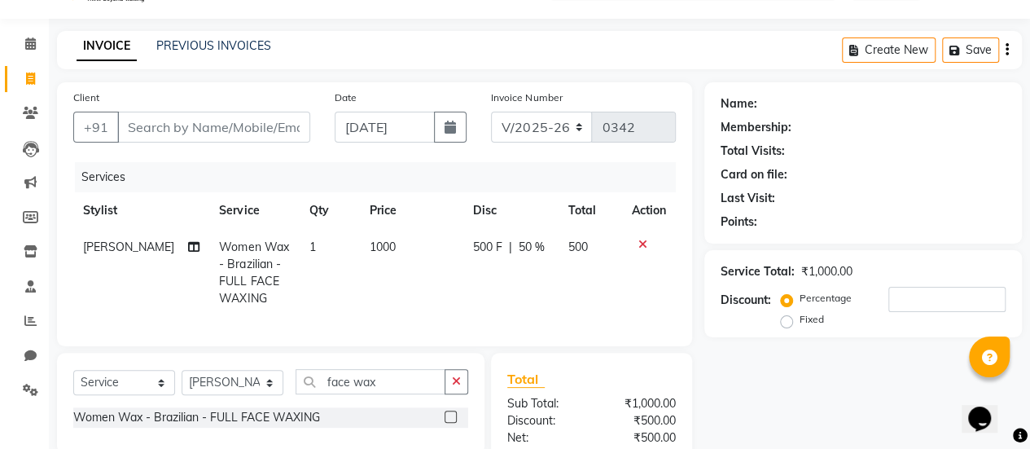
click at [532, 274] on td "500 F | 50 %" at bounding box center [510, 273] width 94 height 88
select select "77002"
